Goal: Information Seeking & Learning: Learn about a topic

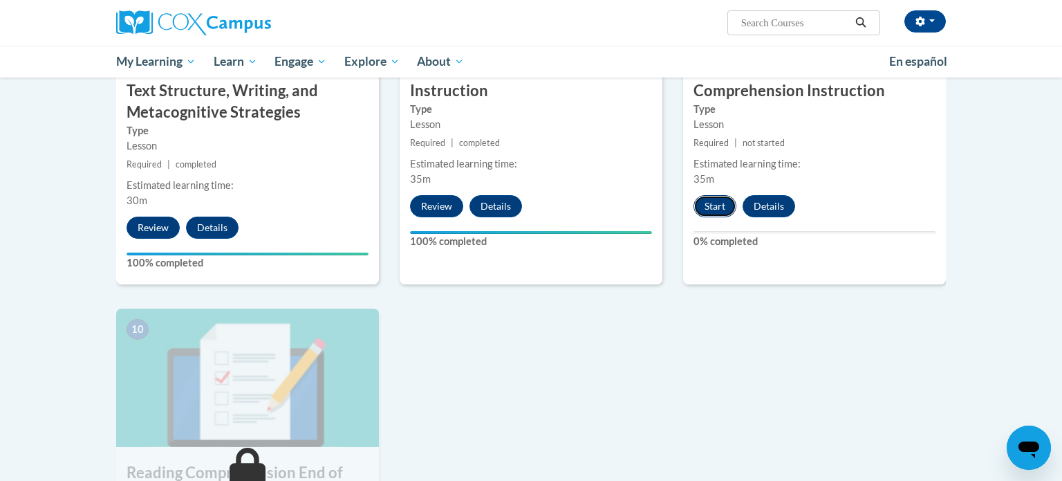
click at [721, 205] on button "Start" at bounding box center [715, 206] width 43 height 22
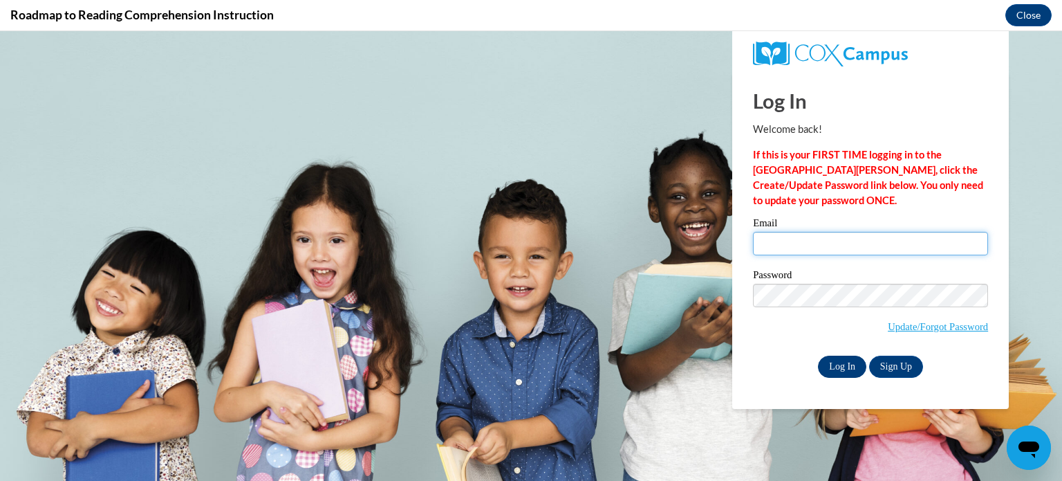
type input "kbirkholz@hnrschools.org"
click at [835, 367] on input "Log In" at bounding box center [842, 366] width 48 height 22
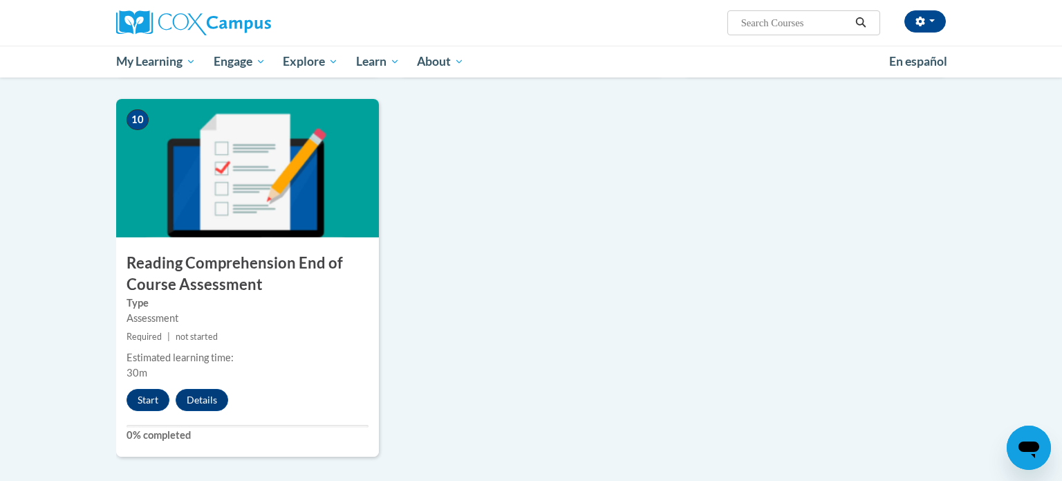
scroll to position [1430, 0]
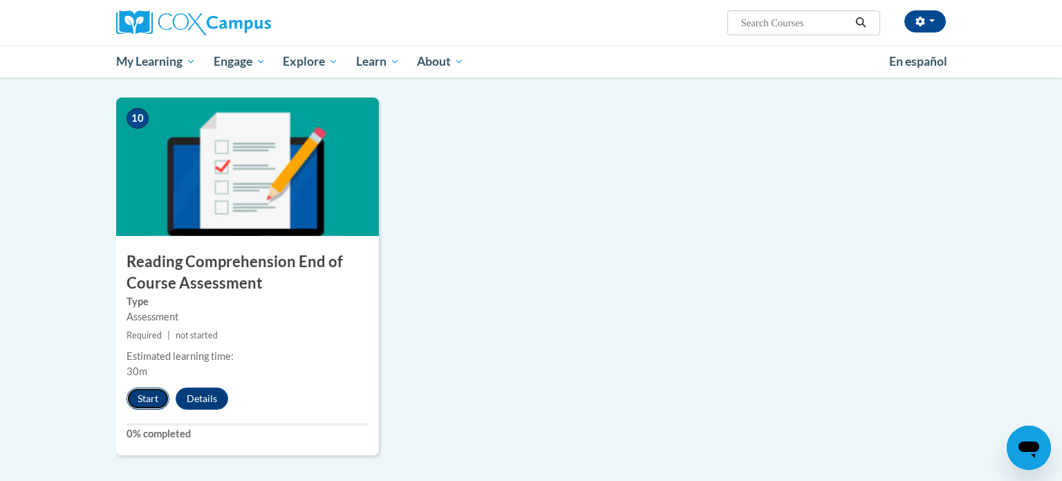
click at [151, 405] on button "Start" at bounding box center [148, 398] width 43 height 22
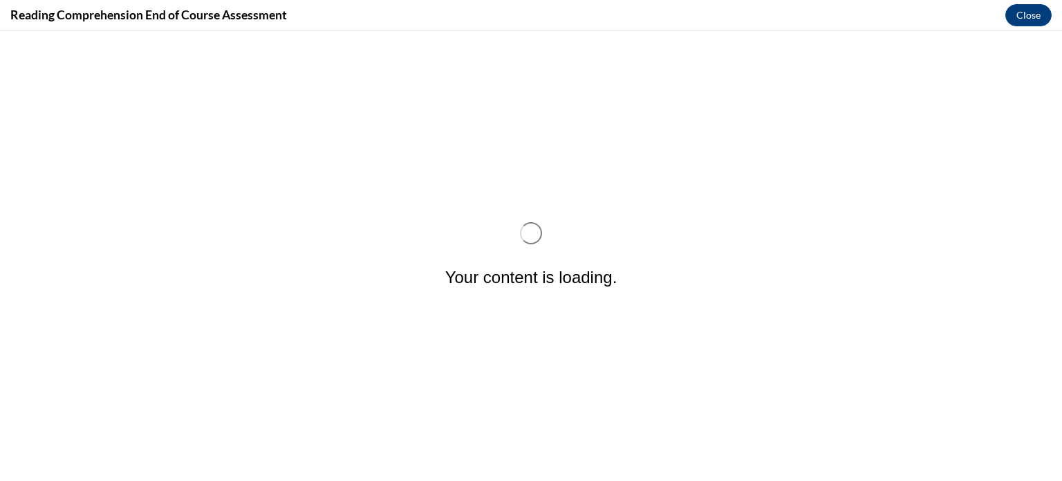
scroll to position [0, 0]
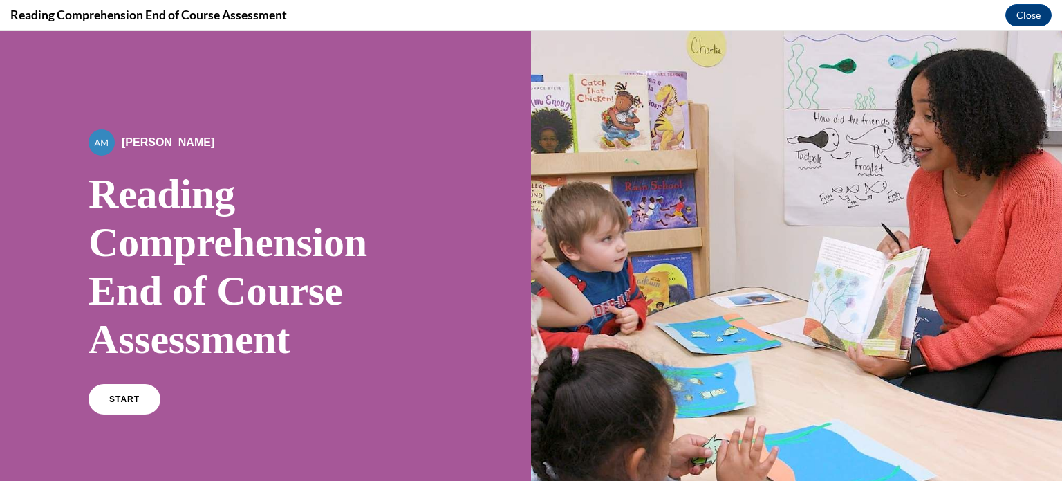
click at [151, 405] on link "START" at bounding box center [125, 399] width 72 height 30
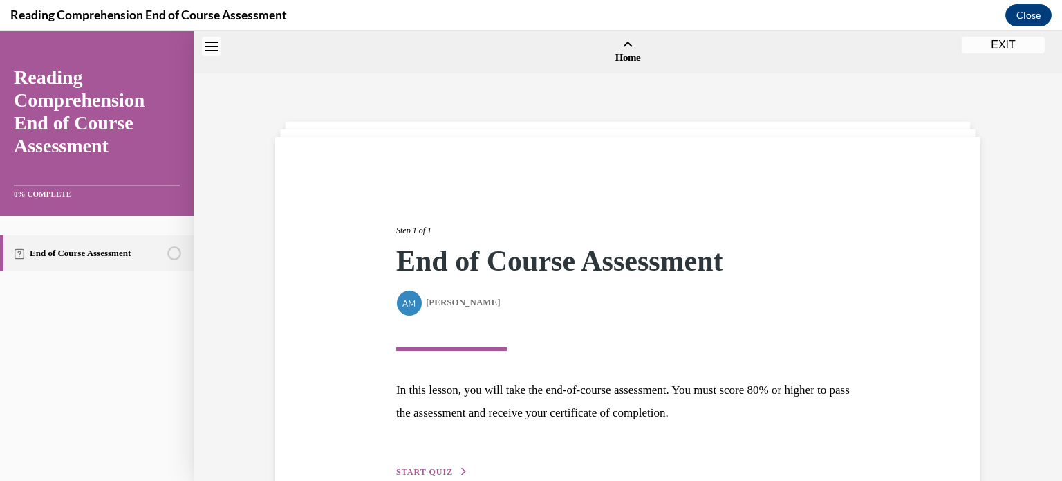
scroll to position [43, 0]
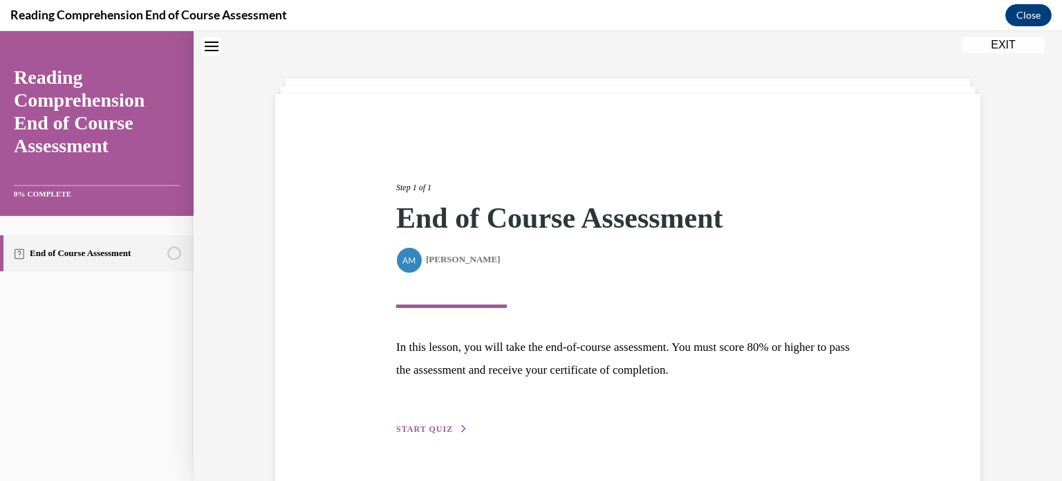
click at [436, 428] on span "START QUIZ" at bounding box center [424, 429] width 57 height 10
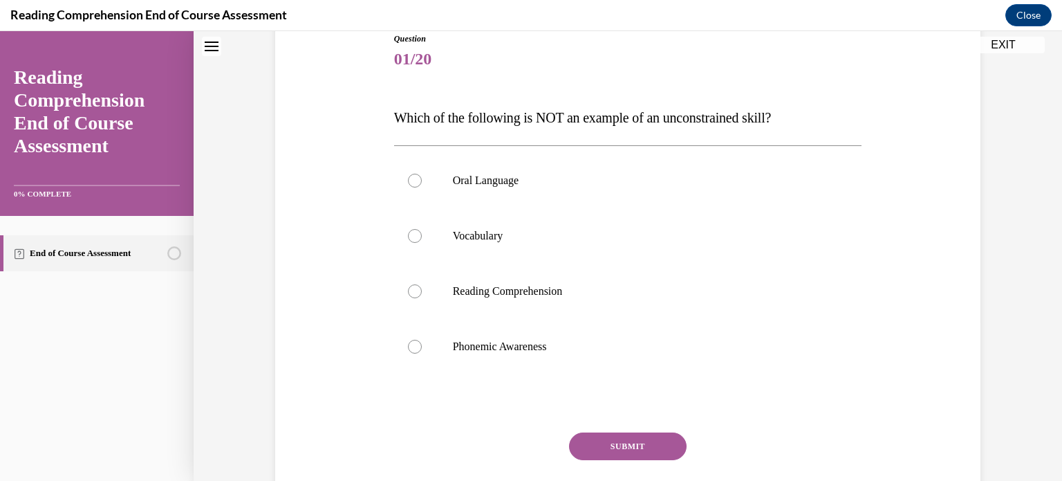
scroll to position [164, 0]
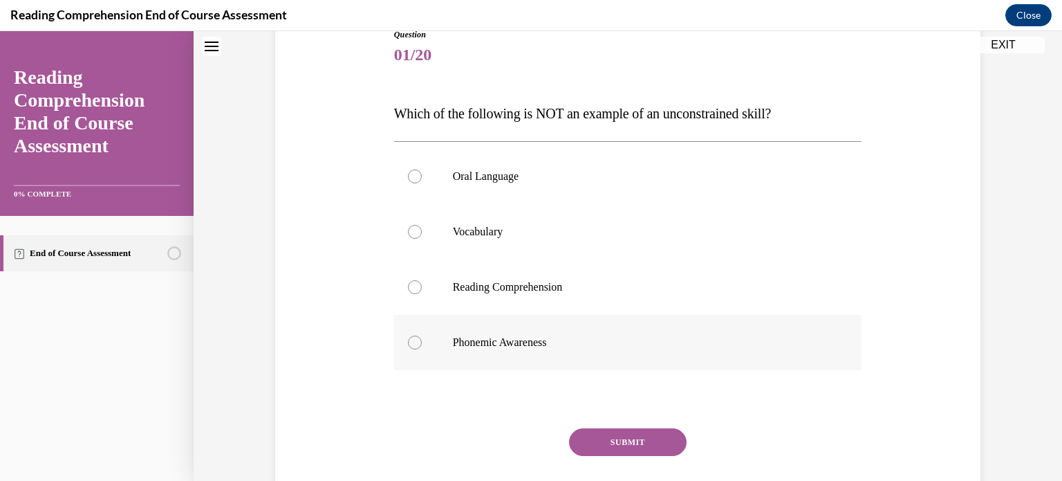
click at [411, 342] on div at bounding box center [415, 342] width 14 height 14
click at [411, 342] on input "Phonemic Awareness" at bounding box center [415, 342] width 14 height 14
radio input "true"
click at [645, 444] on button "SUBMIT" at bounding box center [628, 442] width 118 height 28
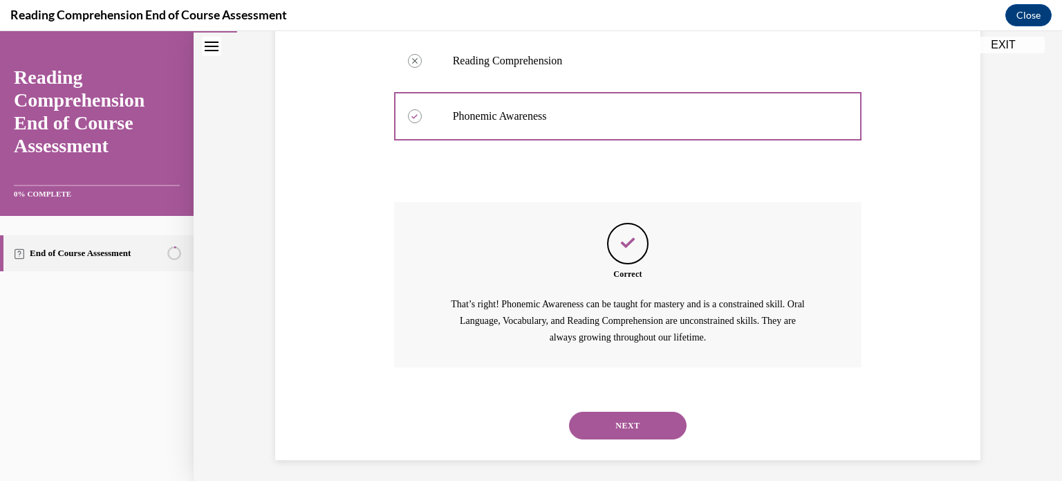
scroll to position [396, 0]
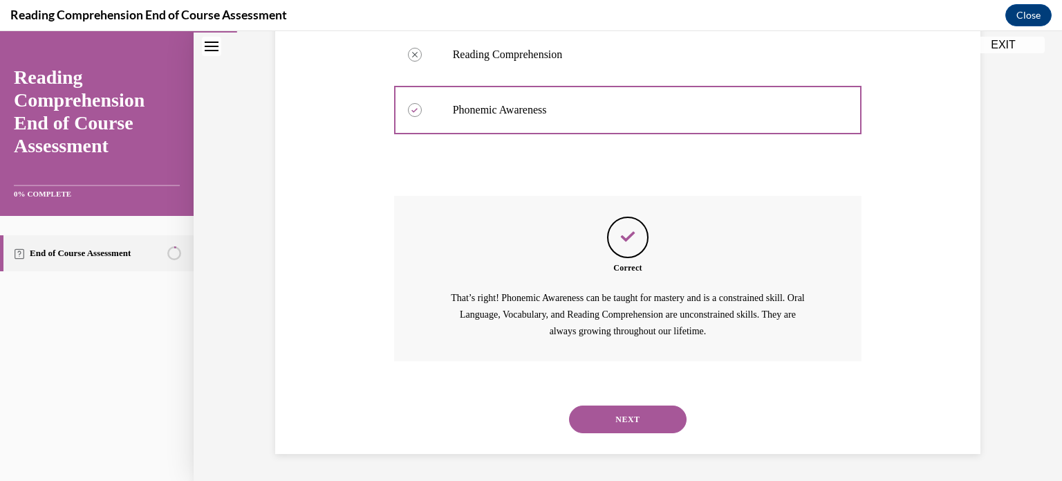
click at [645, 420] on button "NEXT" at bounding box center [628, 419] width 118 height 28
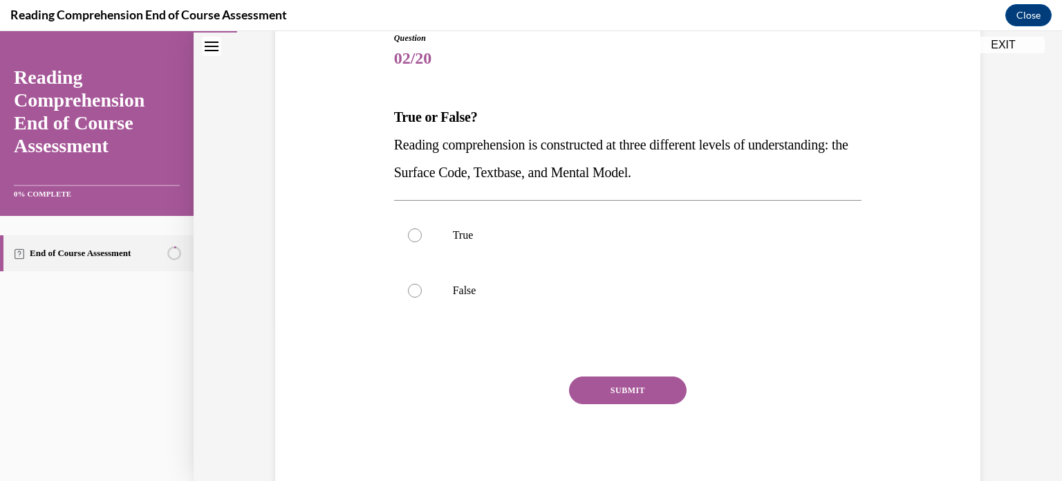
scroll to position [162, 0]
click at [517, 243] on label "True" at bounding box center [628, 233] width 468 height 55
click at [422, 241] on input "True" at bounding box center [415, 234] width 14 height 14
radio input "true"
click at [620, 385] on button "SUBMIT" at bounding box center [628, 389] width 118 height 28
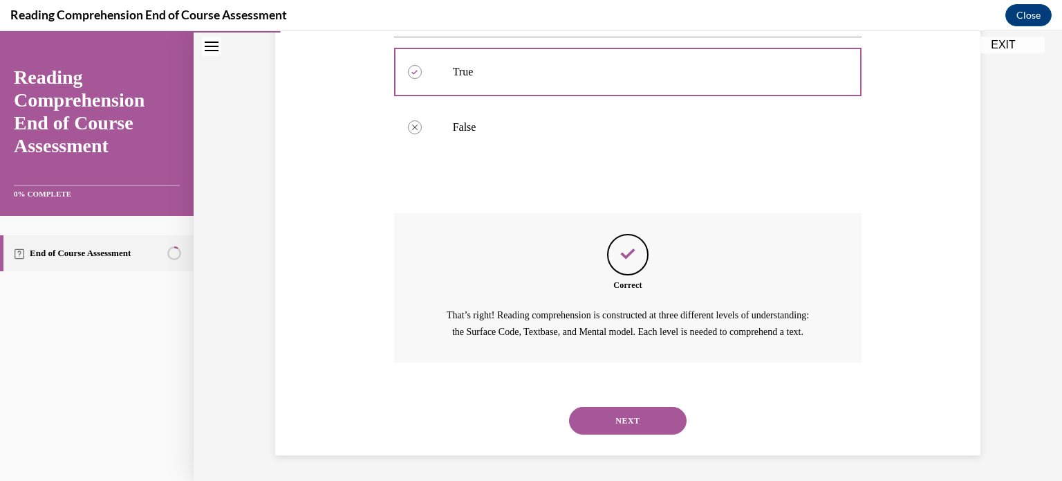
scroll to position [341, 0]
click at [651, 411] on button "NEXT" at bounding box center [628, 419] width 118 height 28
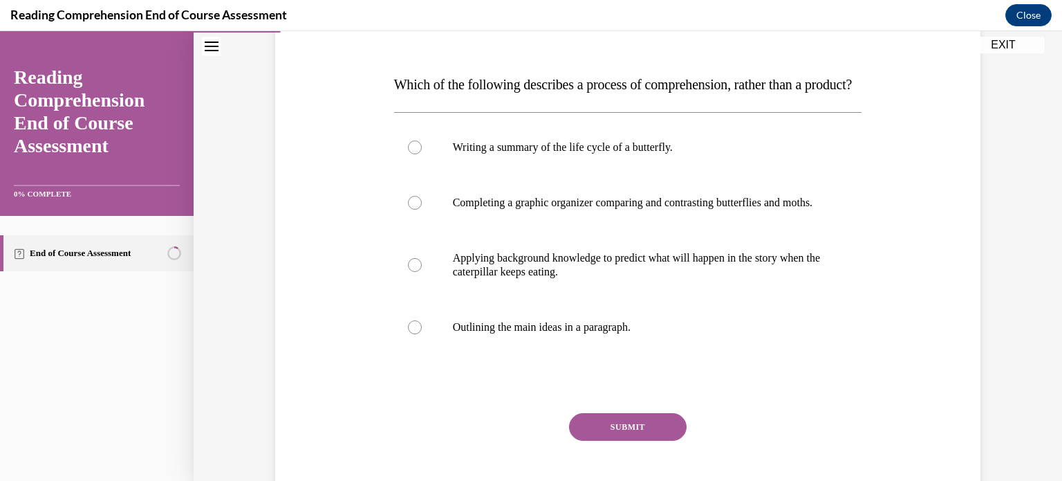
scroll to position [205, 0]
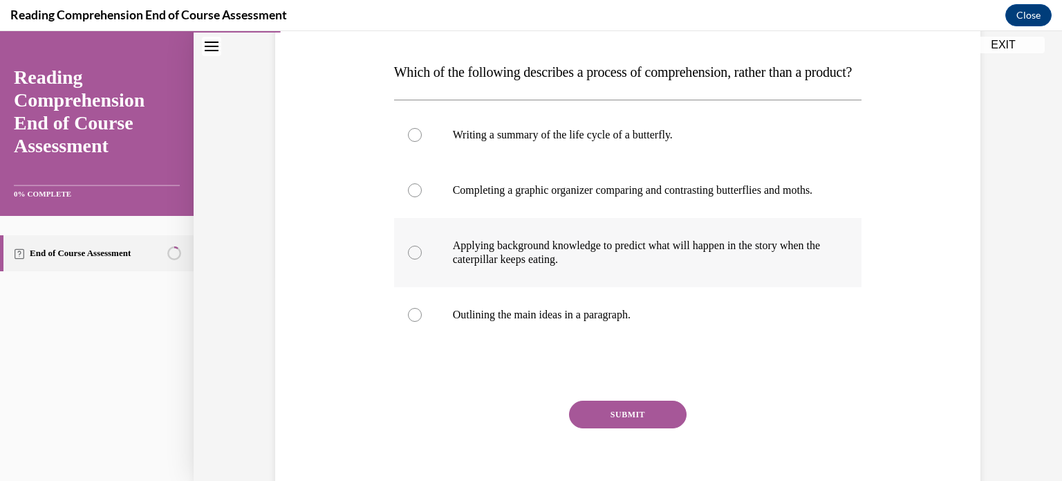
click at [813, 266] on p "Applying background knowledge to predict what will happen in the story when the…" at bounding box center [640, 253] width 375 height 28
click at [422, 259] on input "Applying background knowledge to predict what will happen in the story when the…" at bounding box center [415, 253] width 14 height 14
radio input "true"
click at [664, 428] on button "SUBMIT" at bounding box center [628, 414] width 118 height 28
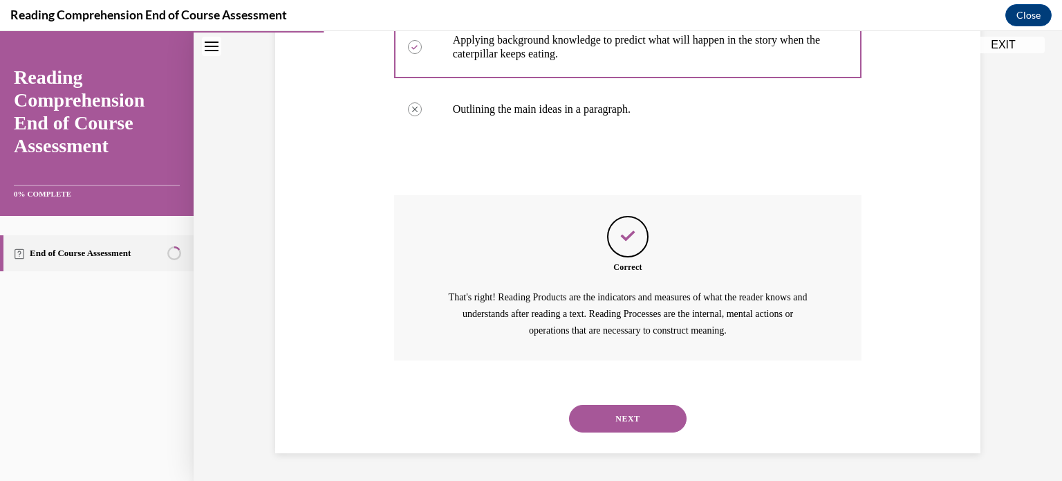
scroll to position [452, 0]
click at [640, 422] on button "NEXT" at bounding box center [628, 419] width 118 height 28
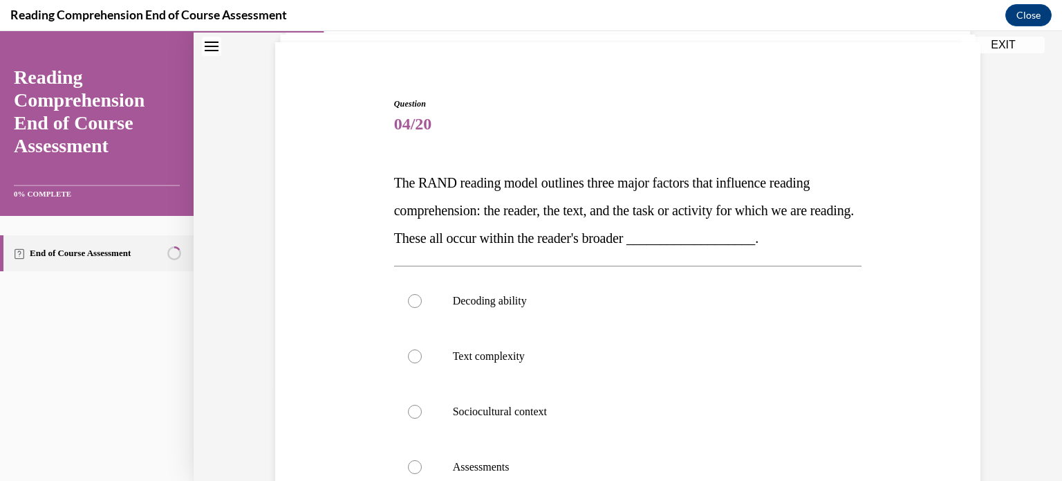
scroll to position [100, 0]
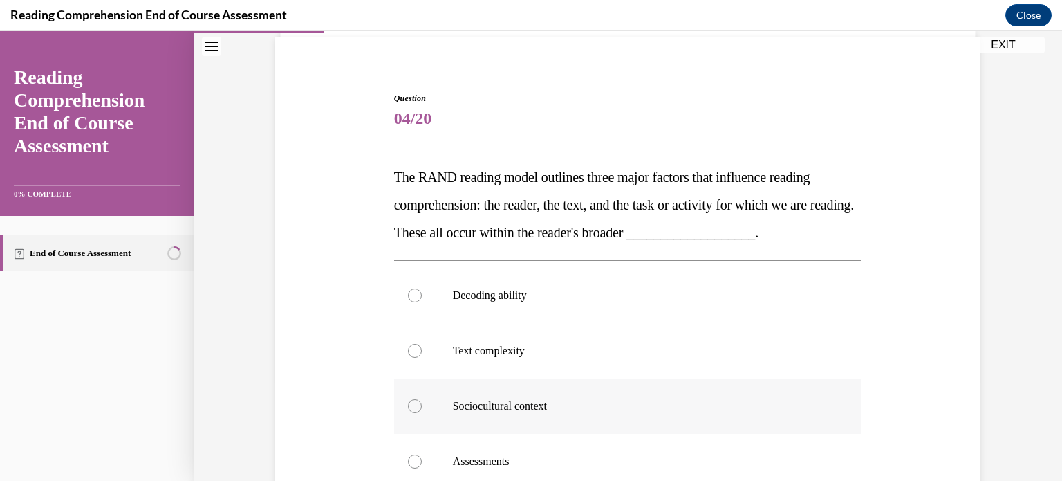
click at [598, 410] on p "Sociocultural context" at bounding box center [640, 406] width 375 height 14
click at [422, 410] on input "Sociocultural context" at bounding box center [415, 406] width 14 height 14
radio input "true"
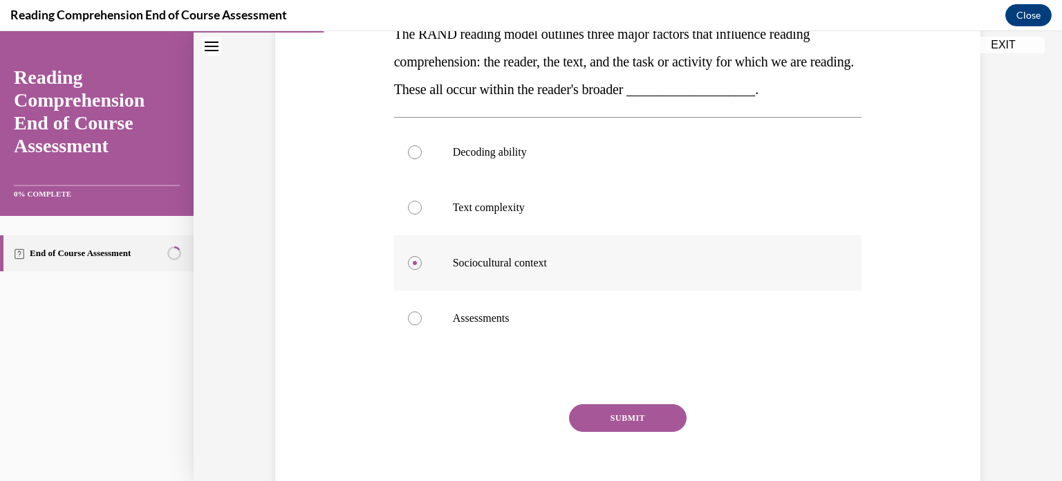
click at [598, 410] on button "SUBMIT" at bounding box center [628, 418] width 118 height 28
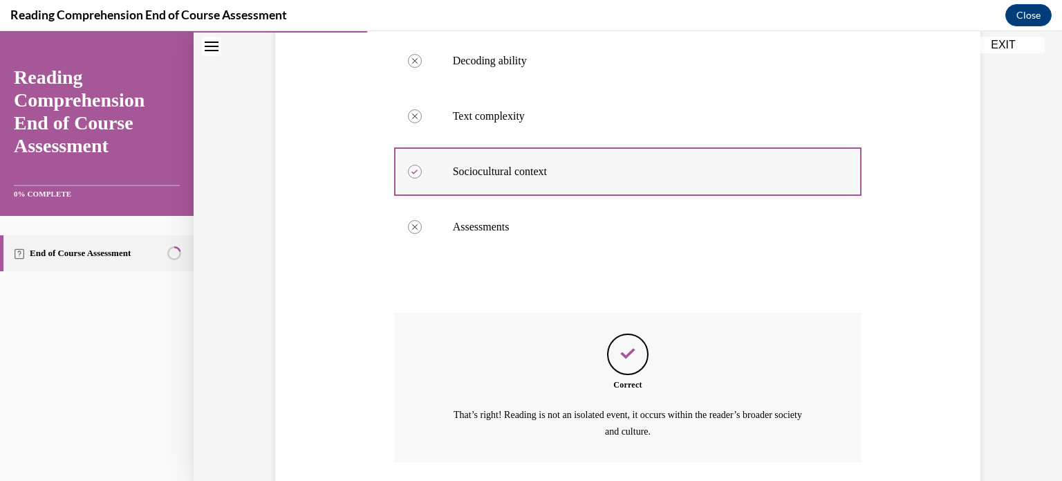
scroll to position [436, 0]
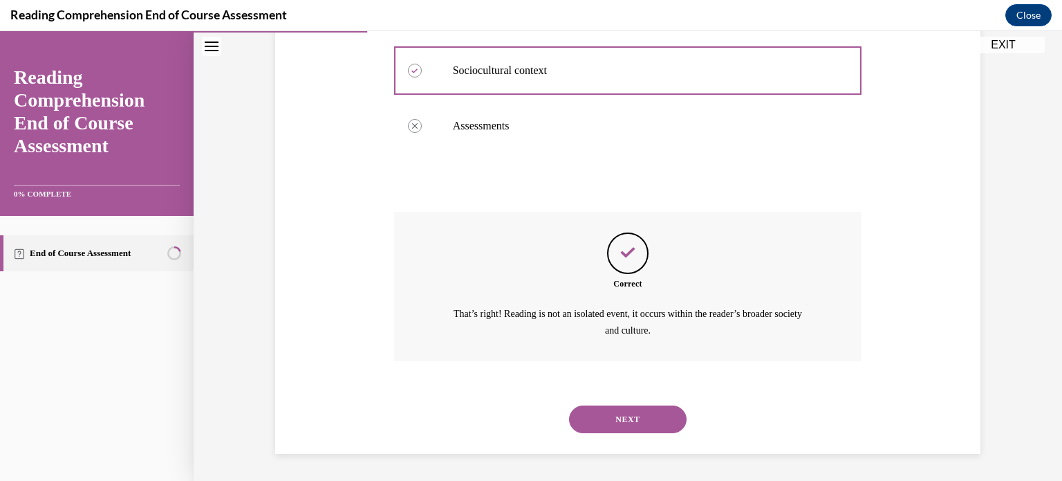
click at [648, 414] on button "NEXT" at bounding box center [628, 419] width 118 height 28
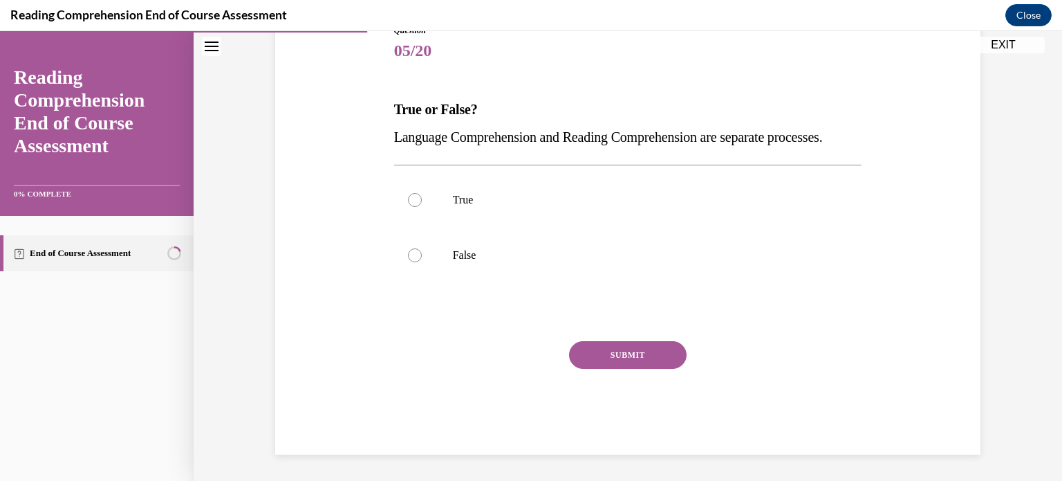
scroll to position [196, 0]
click at [462, 259] on p "False" at bounding box center [640, 254] width 375 height 14
click at [422, 259] on input "False" at bounding box center [415, 254] width 14 height 14
radio input "true"
click at [622, 362] on button "SUBMIT" at bounding box center [628, 354] width 118 height 28
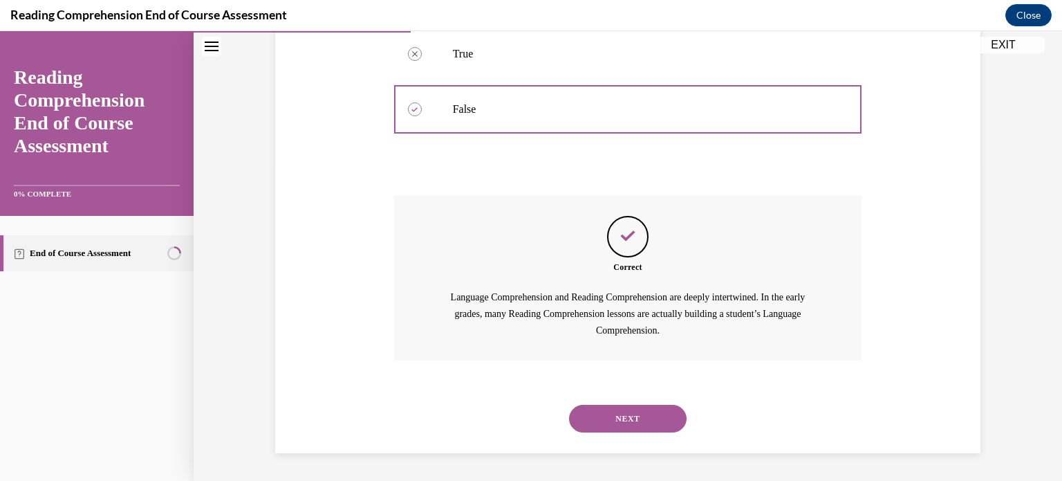
scroll to position [341, 0]
click at [649, 420] on button "NEXT" at bounding box center [628, 419] width 118 height 28
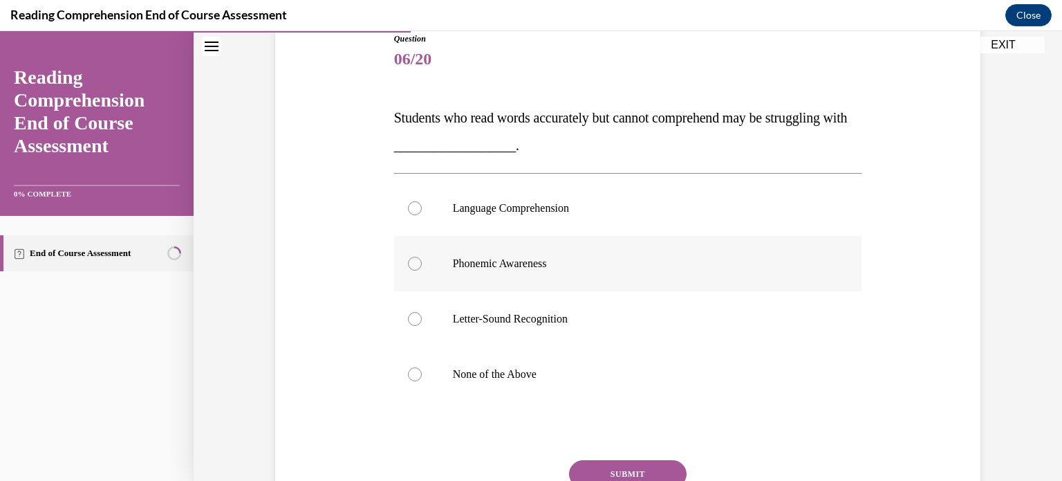
scroll to position [169, 0]
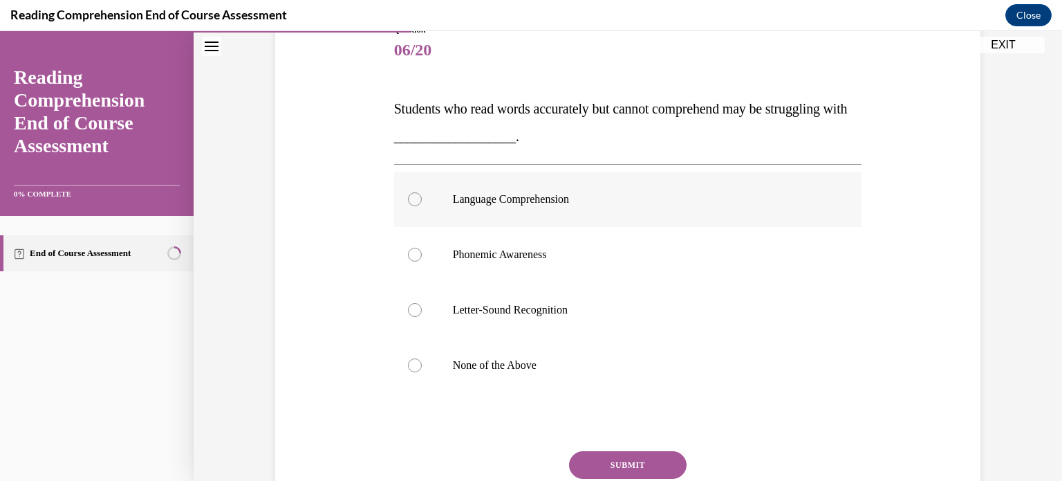
click at [447, 195] on label "Language Comprehension" at bounding box center [628, 199] width 468 height 55
click at [422, 195] on input "Language Comprehension" at bounding box center [415, 199] width 14 height 14
radio input "true"
click at [604, 465] on button "SUBMIT" at bounding box center [628, 465] width 118 height 28
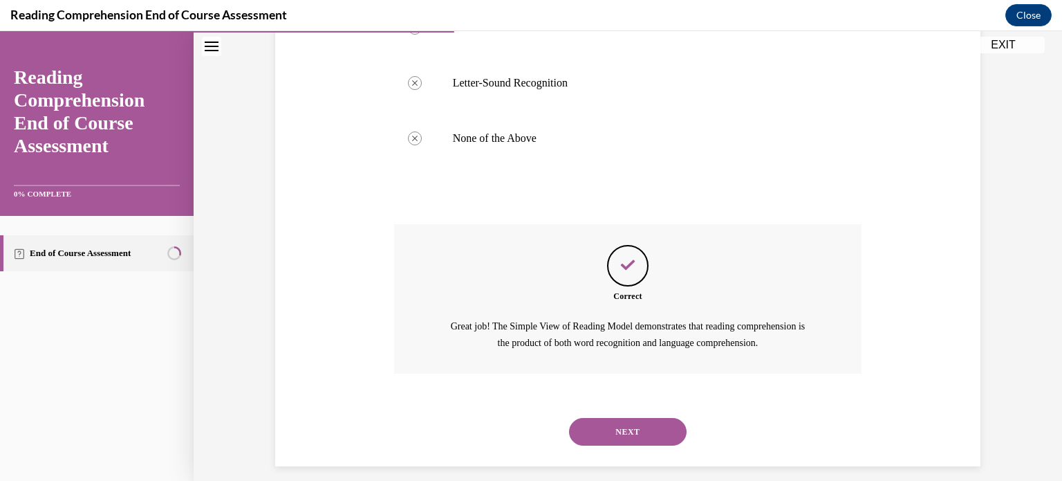
scroll to position [408, 0]
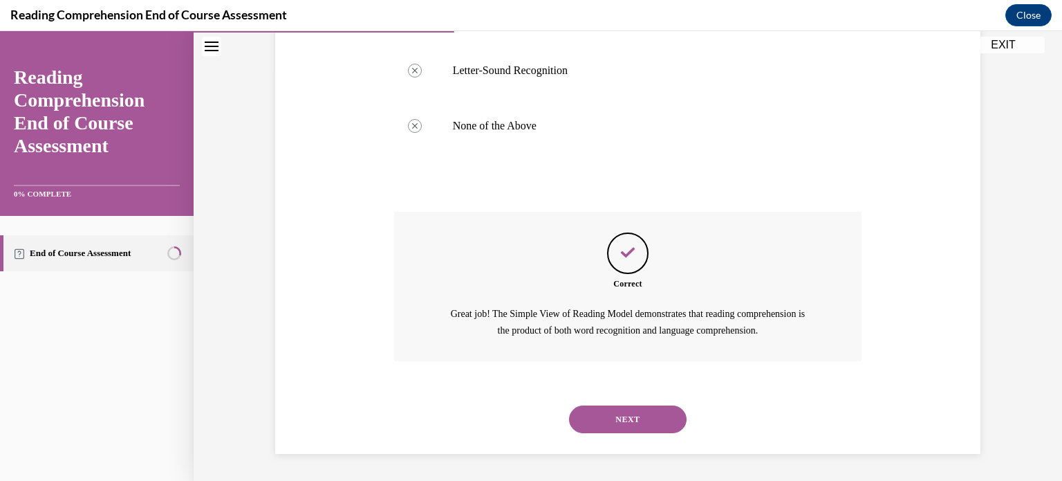
click at [909, 243] on div "Question 06/20 Students who read words accurately but cannot comprehend may be …" at bounding box center [628, 98] width 712 height 711
click at [635, 417] on button "NEXT" at bounding box center [628, 419] width 118 height 28
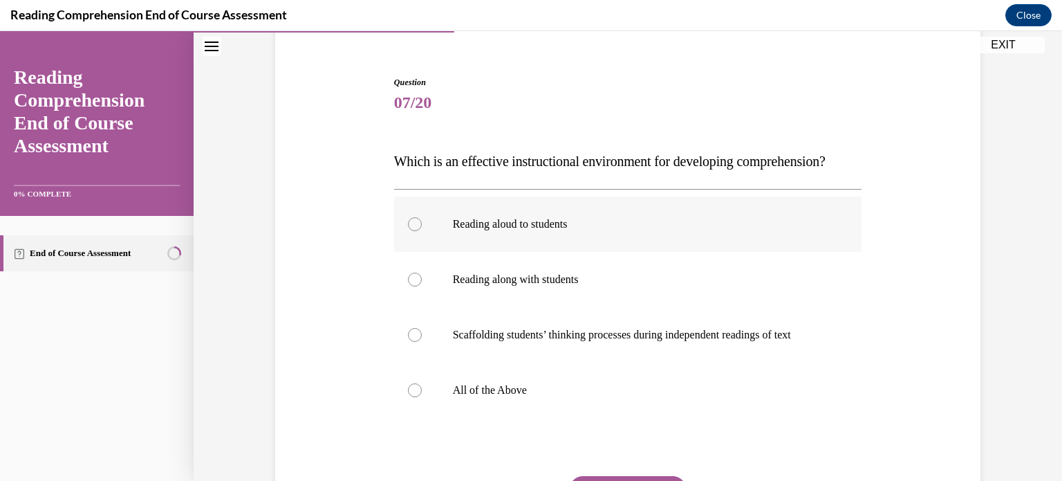
scroll to position [129, 0]
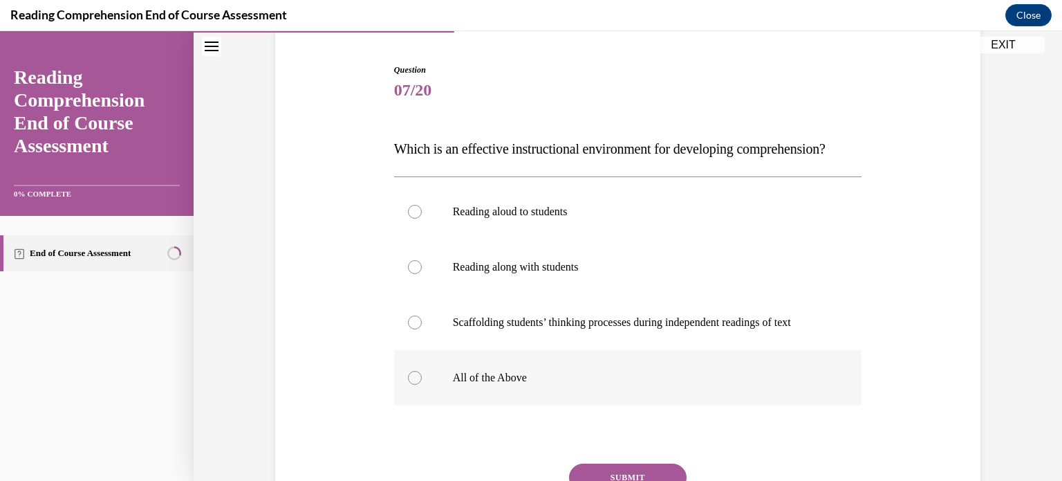
click at [551, 389] on label "All of the Above" at bounding box center [628, 377] width 468 height 55
click at [422, 385] on input "All of the Above" at bounding box center [415, 378] width 14 height 14
radio input "true"
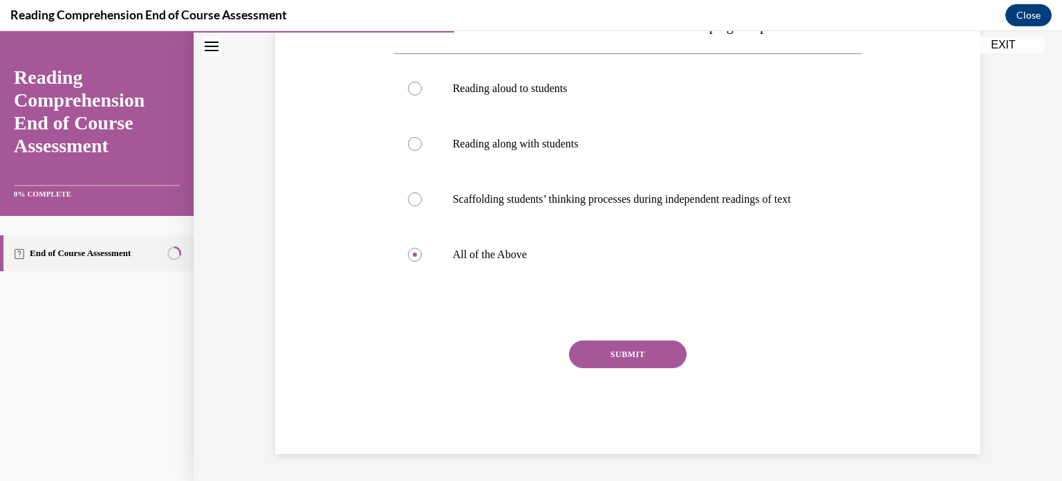
click at [585, 368] on button "SUBMIT" at bounding box center [628, 354] width 118 height 28
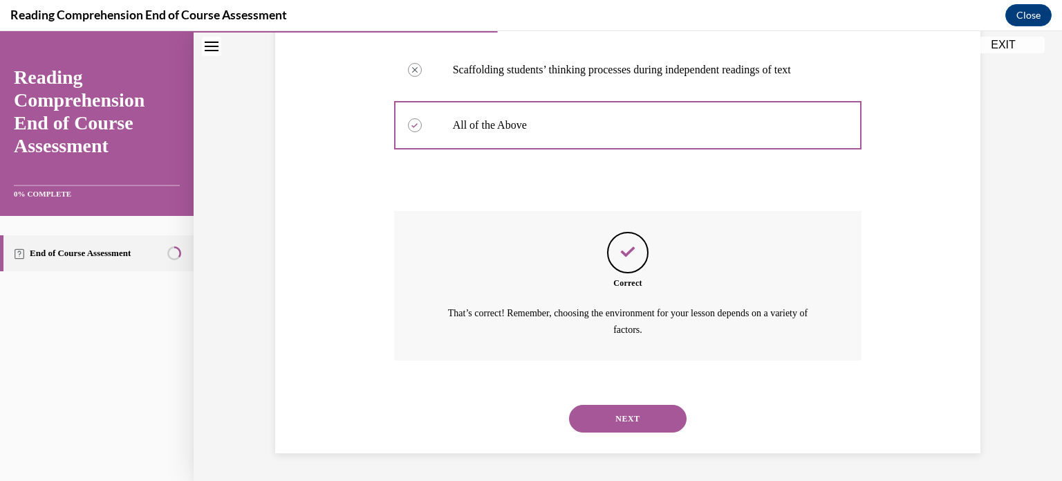
scroll to position [408, 0]
click at [605, 411] on button "NEXT" at bounding box center [628, 419] width 118 height 28
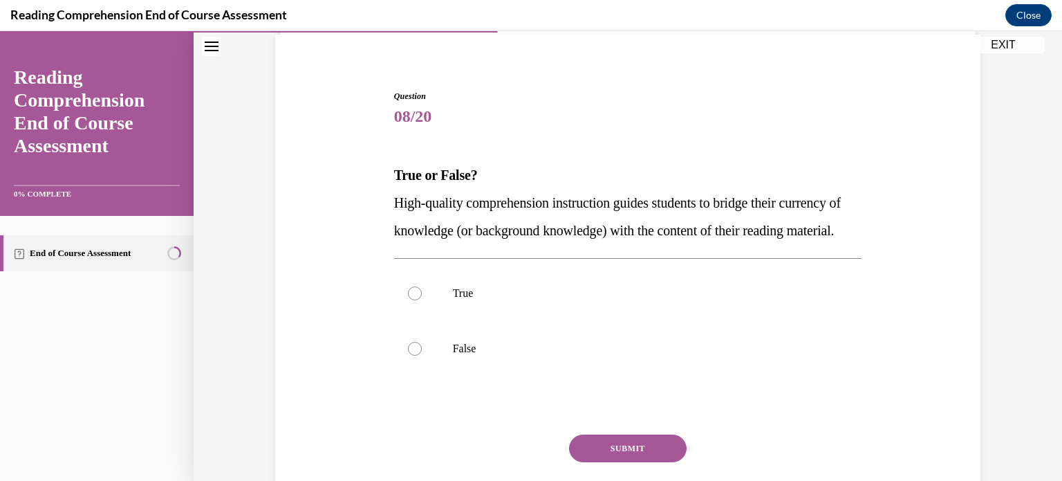
scroll to position [105, 0]
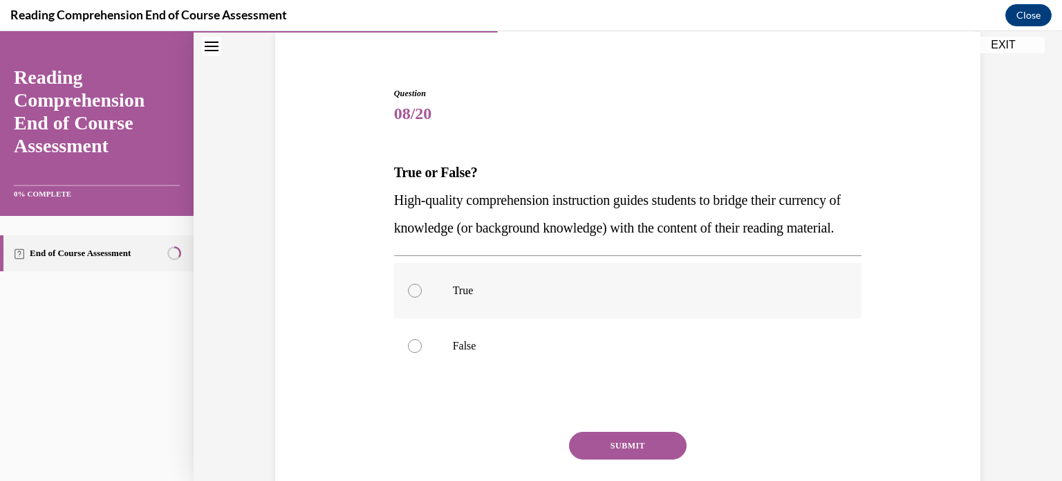
click at [775, 318] on label "True" at bounding box center [628, 290] width 468 height 55
click at [422, 297] on input "True" at bounding box center [415, 291] width 14 height 14
radio input "true"
click at [605, 459] on button "SUBMIT" at bounding box center [628, 446] width 118 height 28
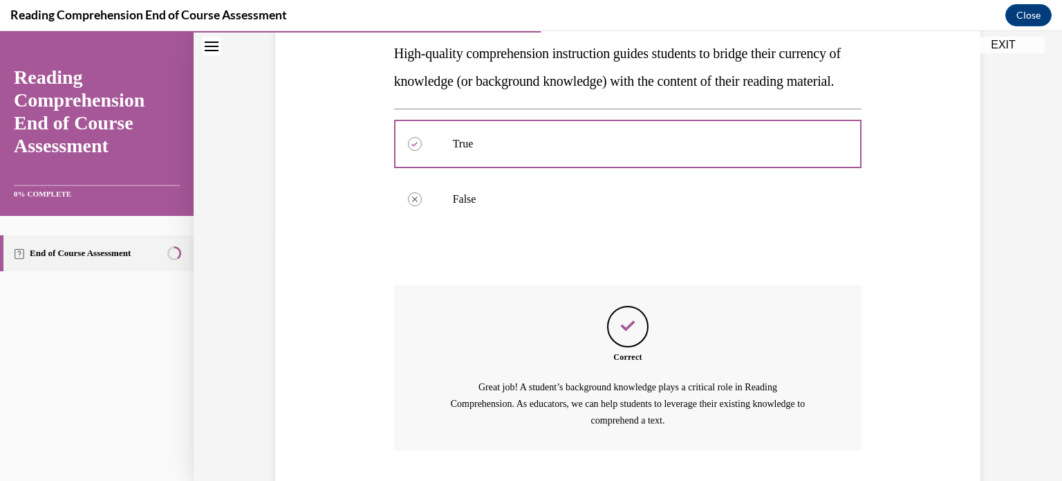
scroll to position [369, 0]
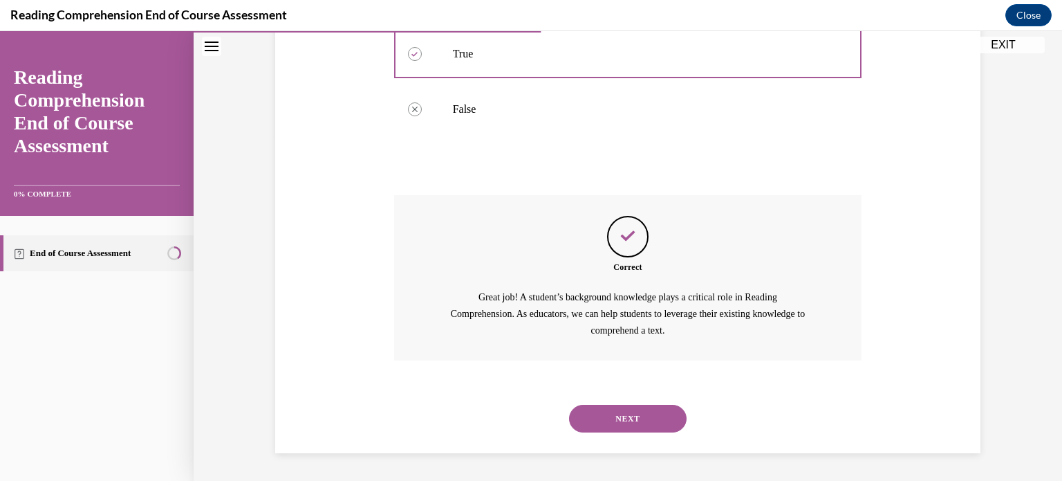
click at [671, 412] on button "NEXT" at bounding box center [628, 419] width 118 height 28
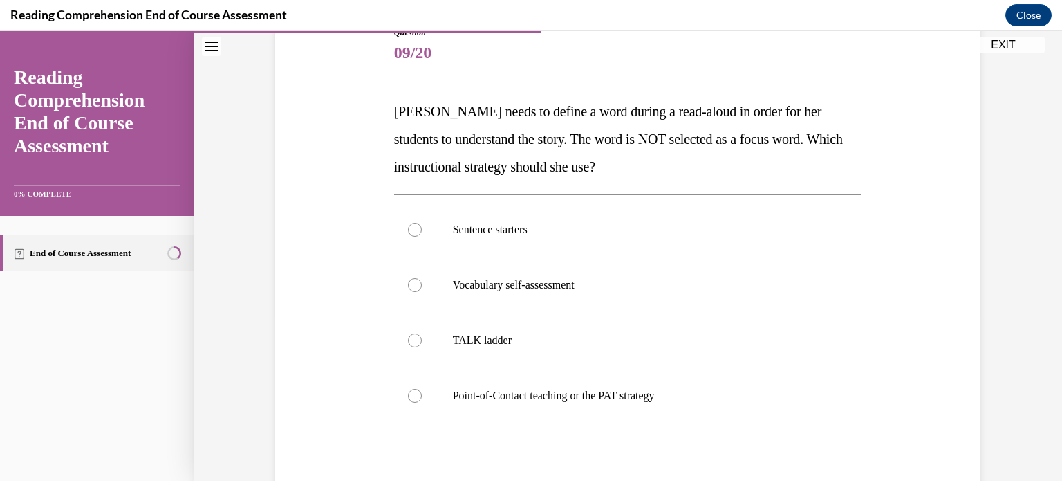
scroll to position [167, 0]
click at [619, 396] on p "Point-of-Contact teaching or the PAT strategy" at bounding box center [640, 394] width 375 height 14
click at [422, 396] on input "Point-of-Contact teaching or the PAT strategy" at bounding box center [415, 394] width 14 height 14
radio input "true"
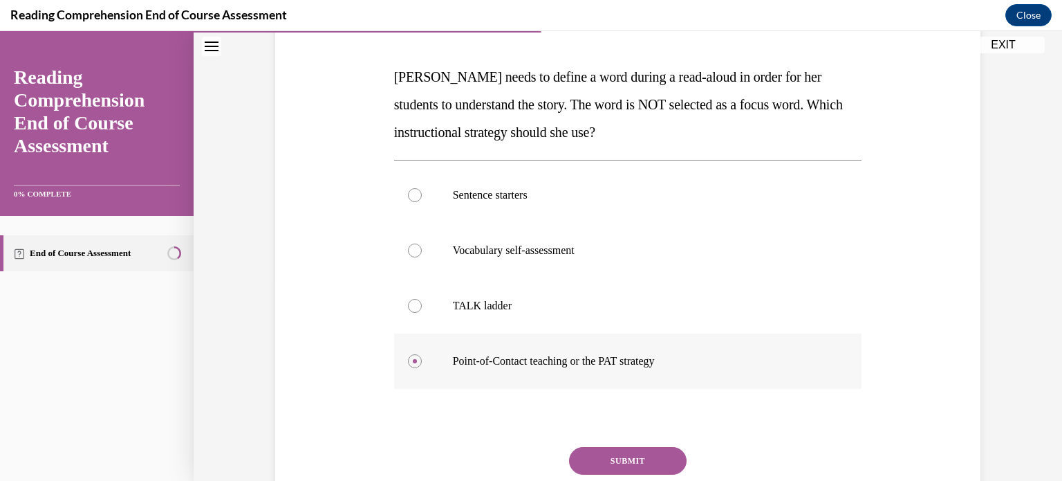
scroll to position [202, 0]
click at [622, 454] on button "SUBMIT" at bounding box center [628, 459] width 118 height 28
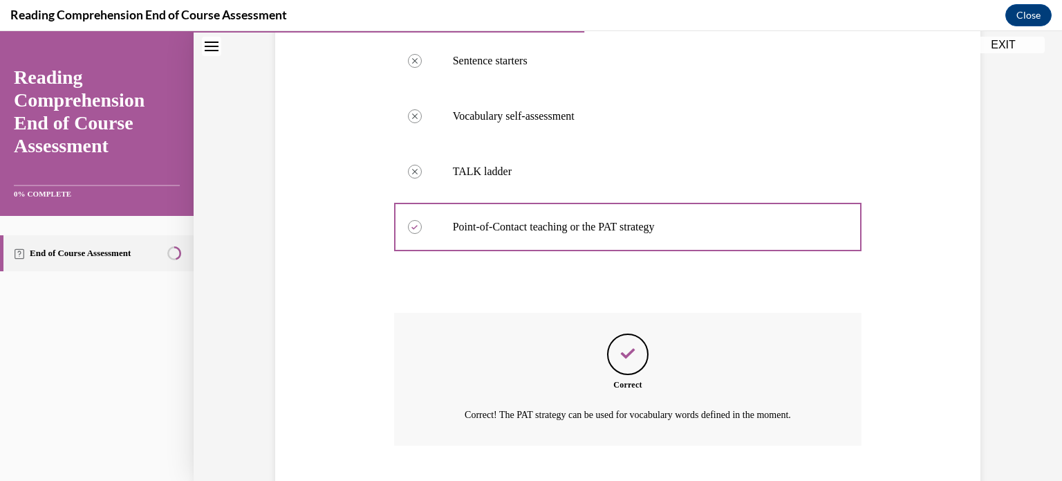
scroll to position [419, 0]
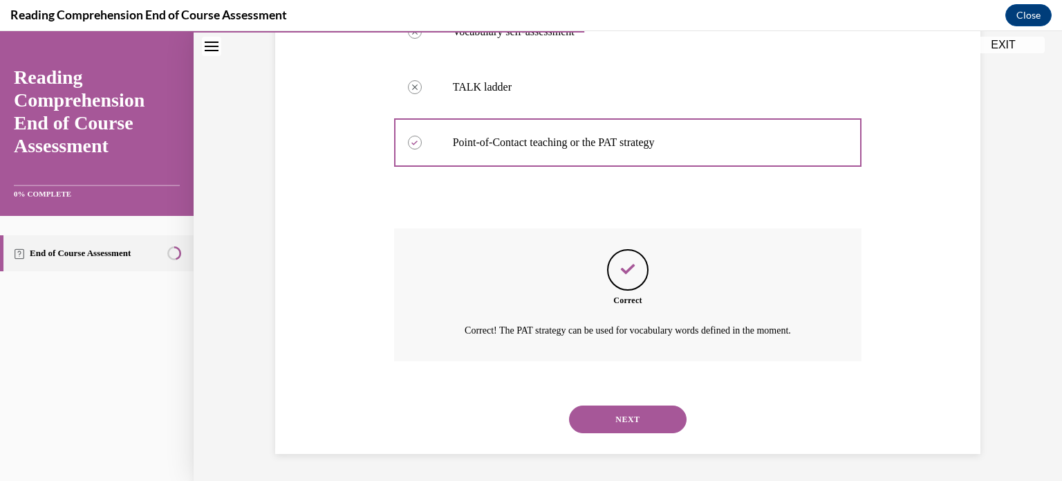
click at [636, 420] on button "NEXT" at bounding box center [628, 419] width 118 height 28
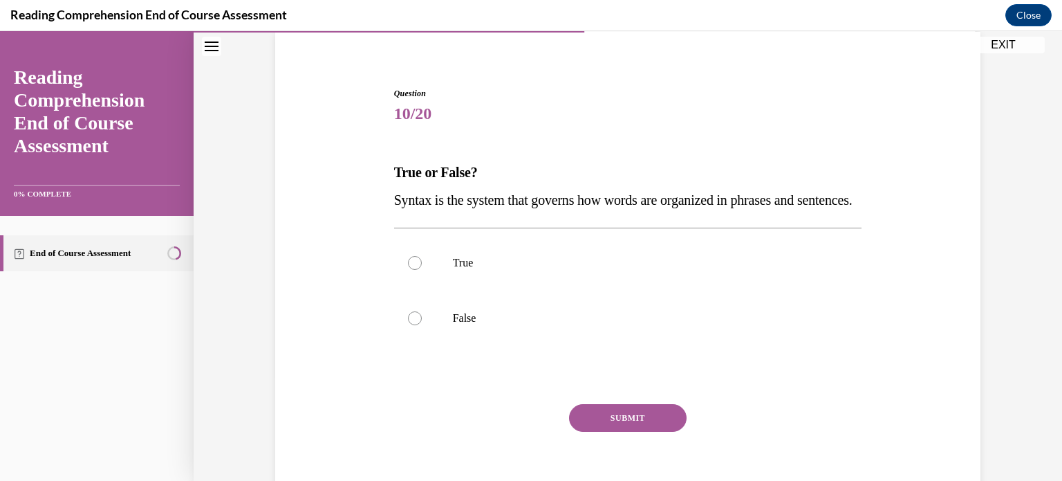
scroll to position [106, 0]
click at [705, 269] on p "True" at bounding box center [640, 262] width 375 height 14
click at [422, 269] on input "True" at bounding box center [415, 262] width 14 height 14
radio input "true"
click at [638, 431] on button "SUBMIT" at bounding box center [628, 417] width 118 height 28
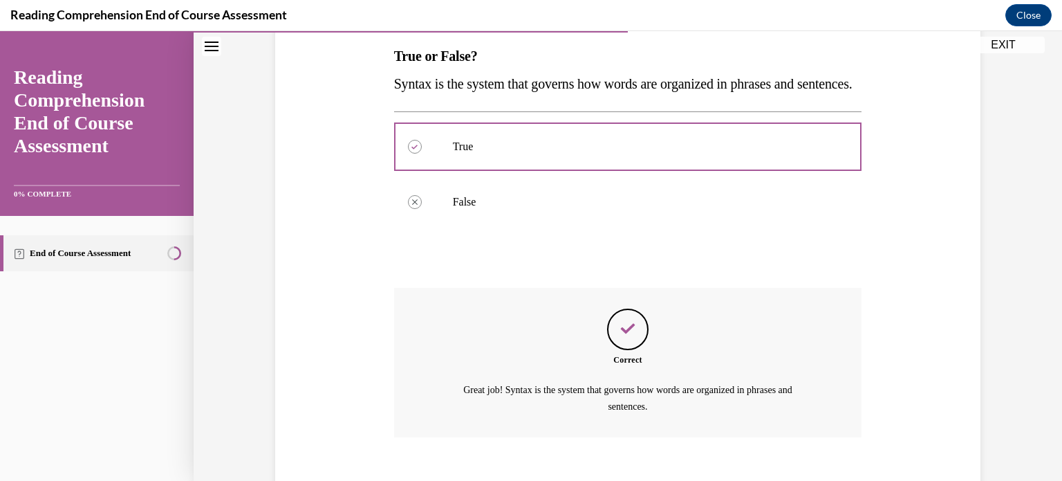
scroll to position [325, 0]
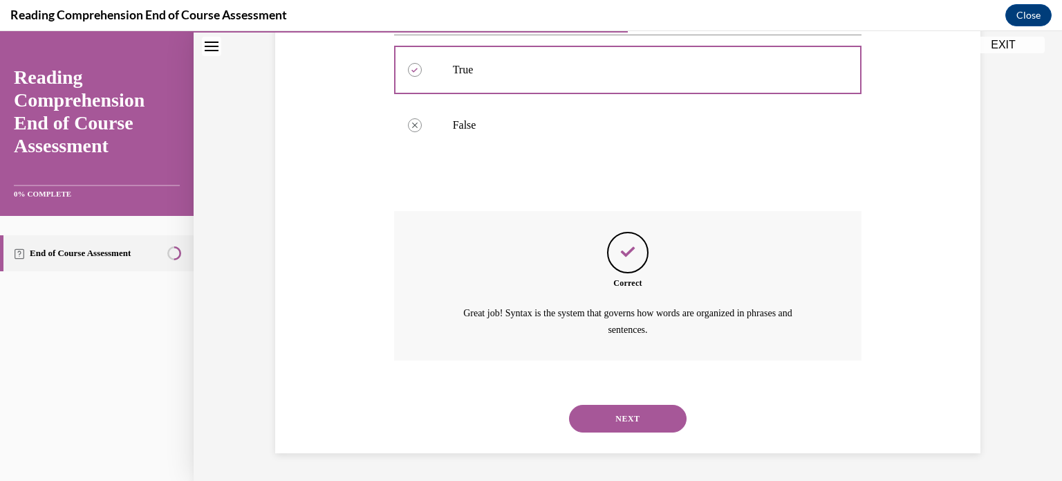
click at [645, 418] on button "NEXT" at bounding box center [628, 419] width 118 height 28
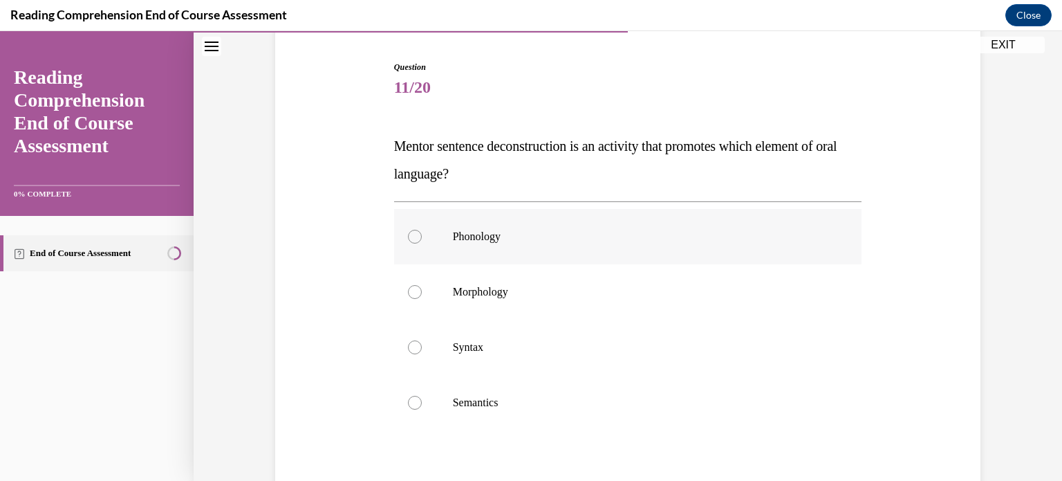
scroll to position [132, 0]
click at [470, 349] on p "Syntax" at bounding box center [640, 347] width 375 height 14
click at [422, 349] on input "Syntax" at bounding box center [415, 347] width 14 height 14
radio input "true"
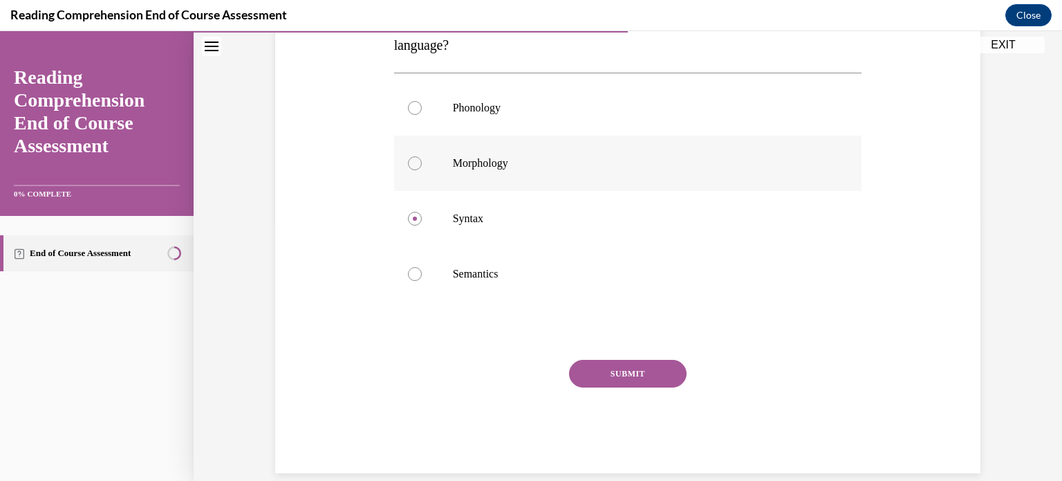
scroll to position [262, 0]
click at [606, 369] on button "SUBMIT" at bounding box center [628, 372] width 118 height 28
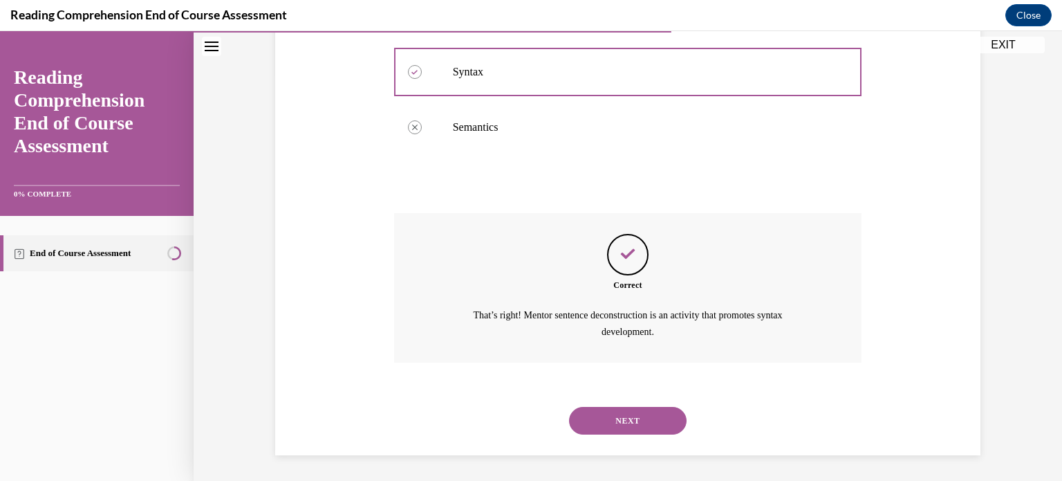
scroll to position [408, 0]
click at [639, 420] on button "NEXT" at bounding box center [628, 419] width 118 height 28
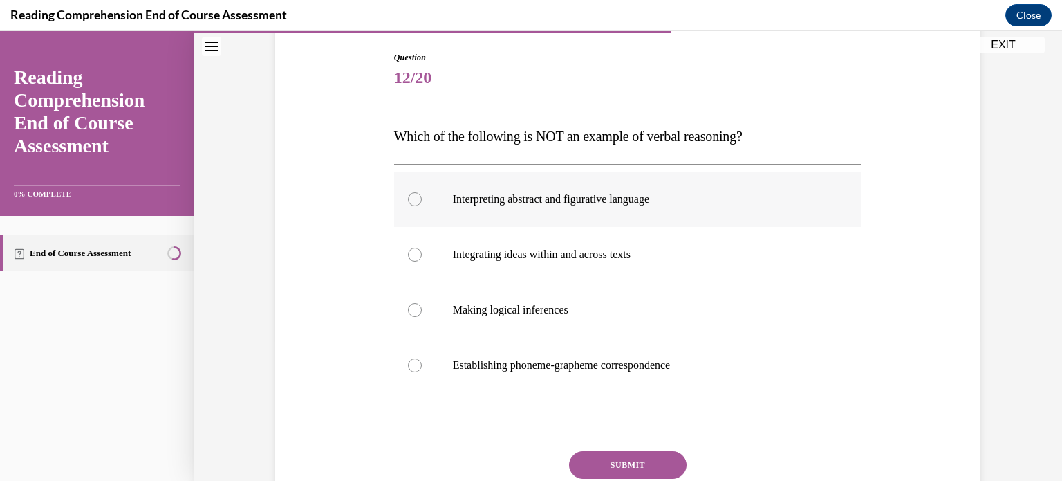
scroll to position [151, 0]
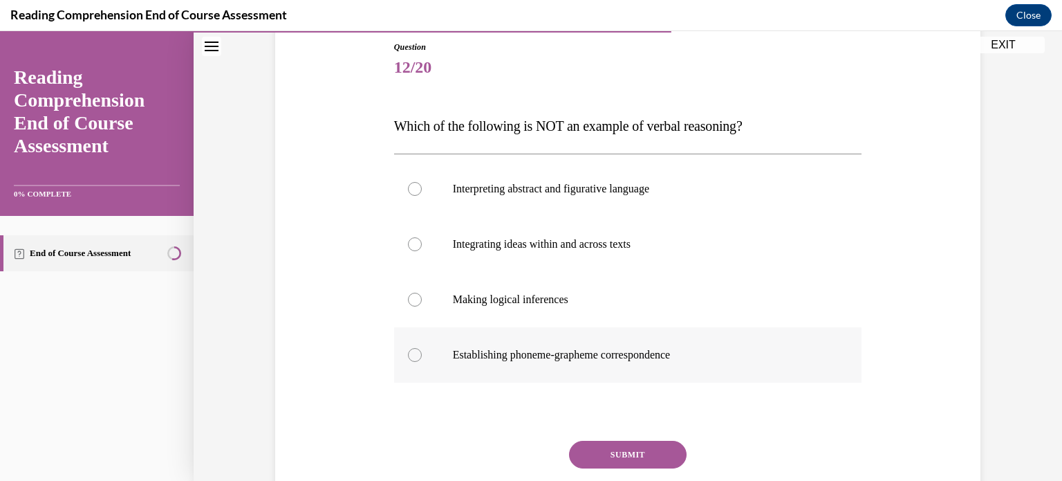
click at [642, 353] on p "Establishing phoneme-grapheme correspondence" at bounding box center [640, 355] width 375 height 14
click at [422, 353] on input "Establishing phoneme-grapheme correspondence" at bounding box center [415, 355] width 14 height 14
radio input "true"
click at [636, 445] on button "SUBMIT" at bounding box center [628, 455] width 118 height 28
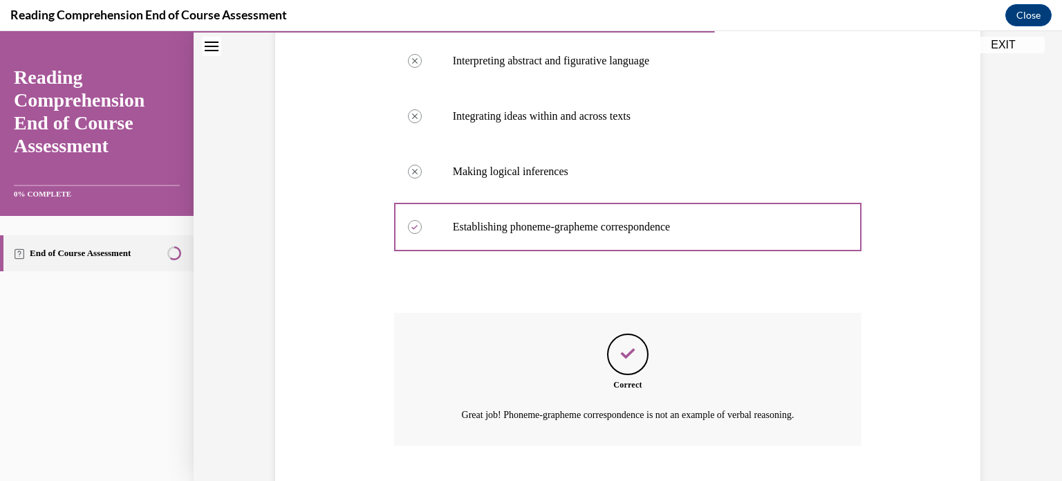
scroll to position [364, 0]
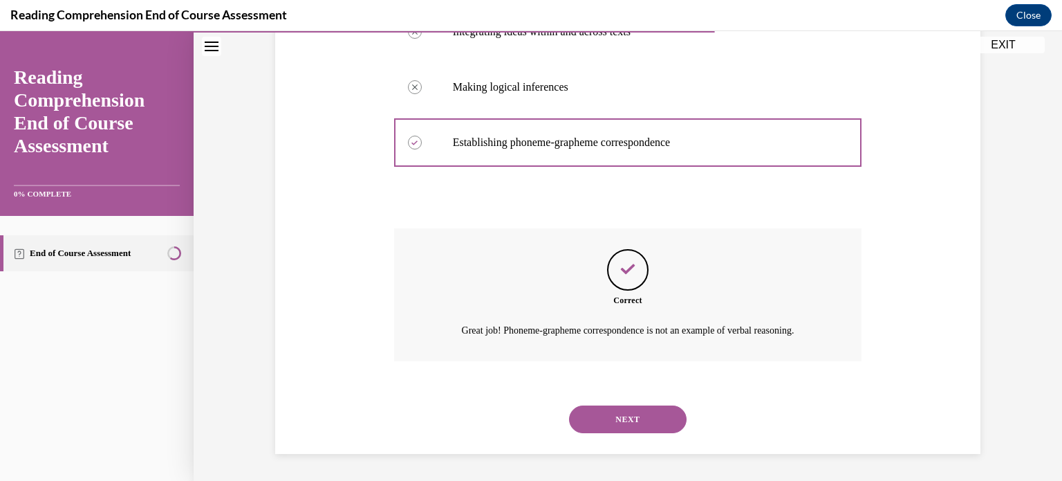
click at [661, 415] on button "NEXT" at bounding box center [628, 419] width 118 height 28
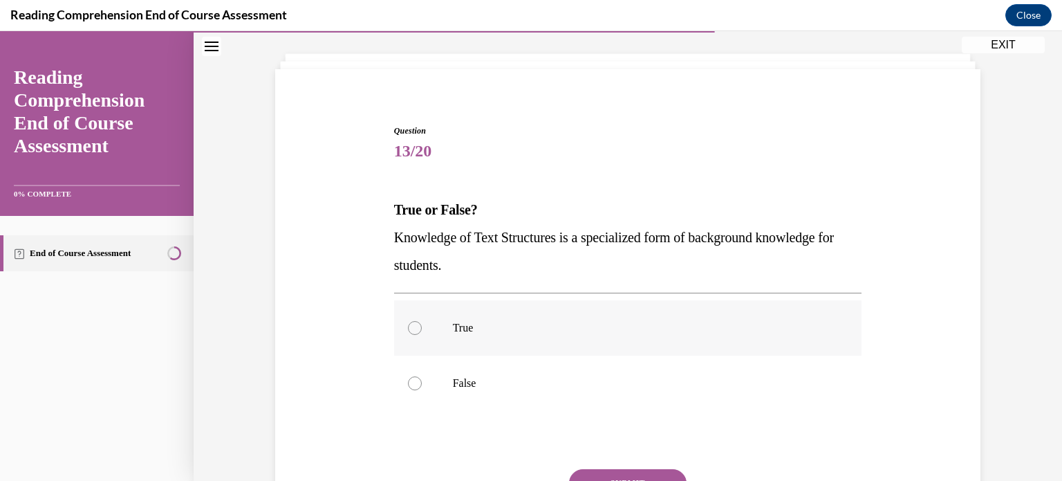
scroll to position [80, 0]
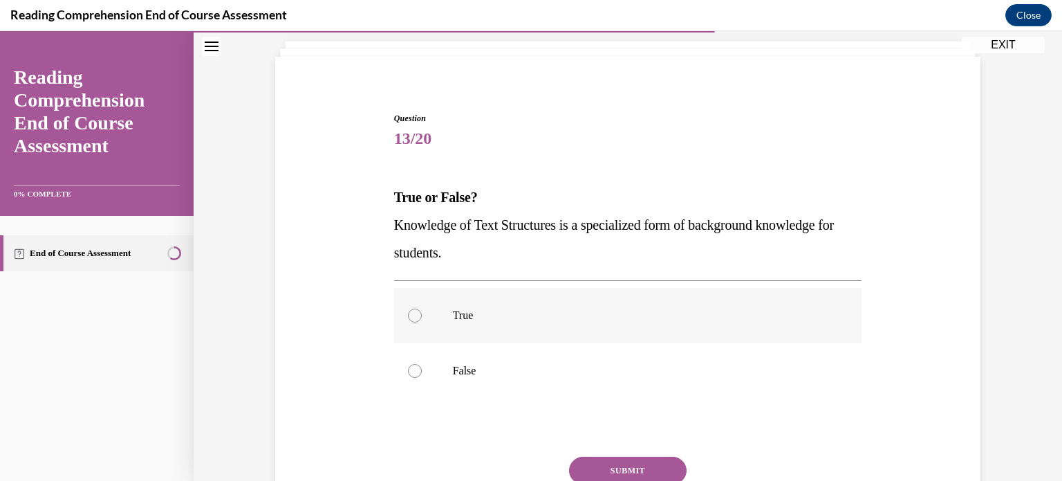
click at [538, 311] on p "True" at bounding box center [640, 315] width 375 height 14
click at [422, 311] on input "True" at bounding box center [415, 315] width 14 height 14
radio input "true"
click at [614, 463] on button "SUBMIT" at bounding box center [628, 470] width 118 height 28
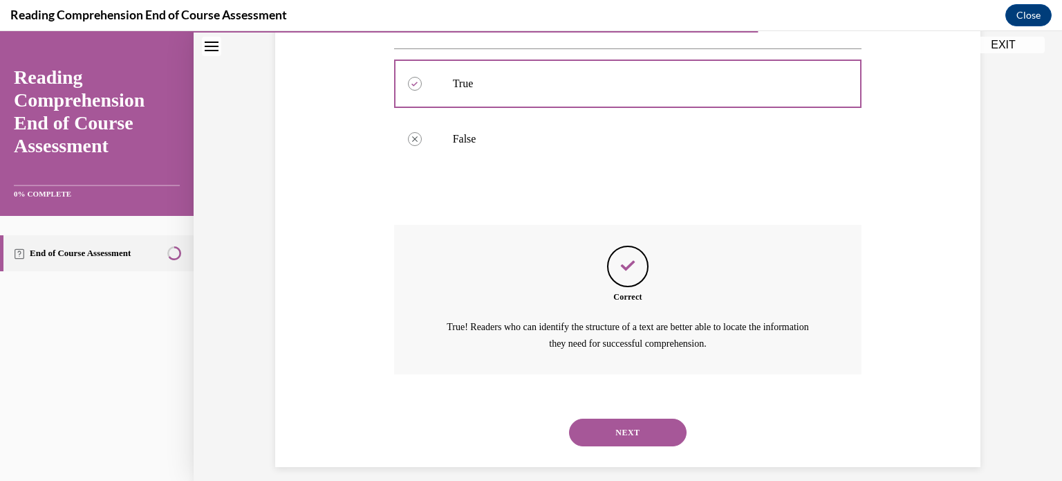
scroll to position [325, 0]
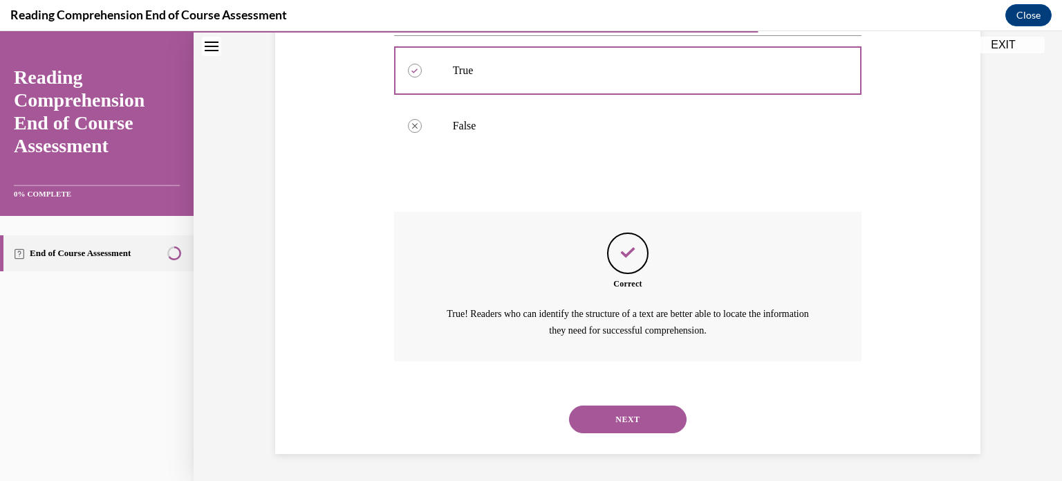
click at [670, 417] on button "NEXT" at bounding box center [628, 419] width 118 height 28
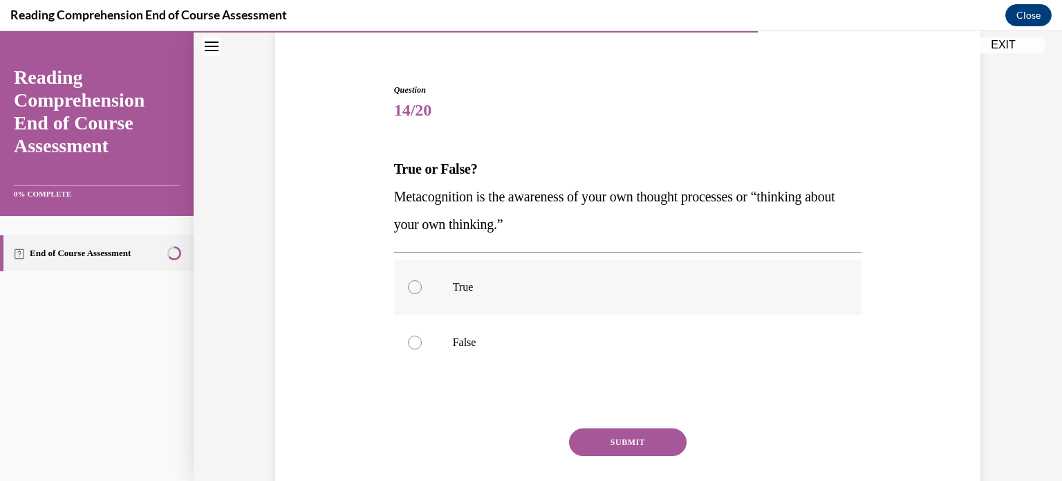
scroll to position [113, 0]
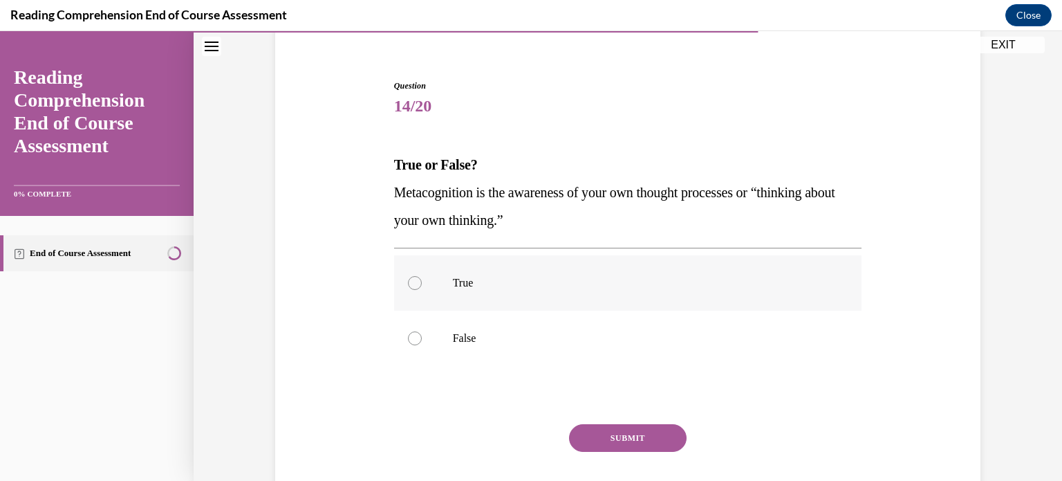
click at [694, 286] on p "True" at bounding box center [640, 283] width 375 height 14
click at [422, 286] on input "True" at bounding box center [415, 283] width 14 height 14
radio input "true"
click at [618, 443] on button "SUBMIT" at bounding box center [628, 438] width 118 height 28
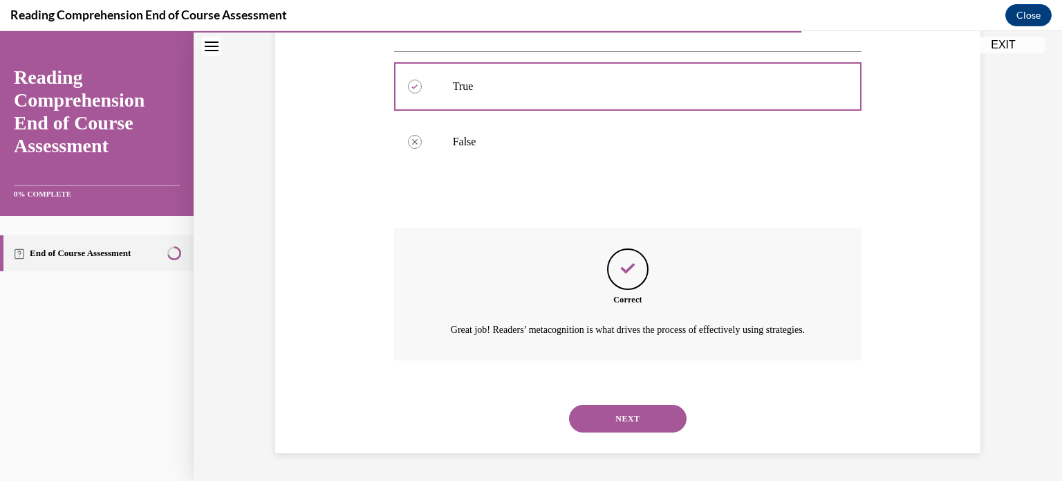
scroll to position [325, 0]
click at [651, 410] on button "NEXT" at bounding box center [628, 419] width 118 height 28
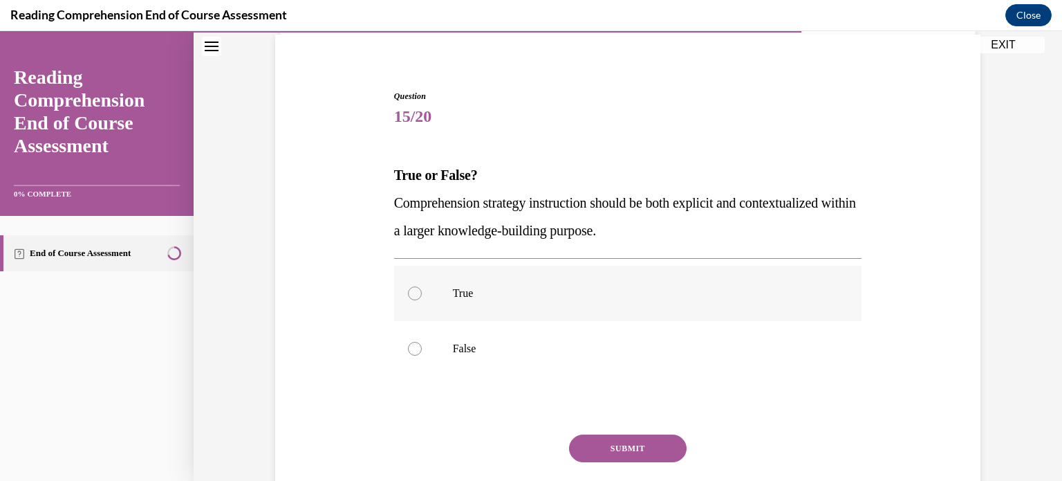
scroll to position [106, 0]
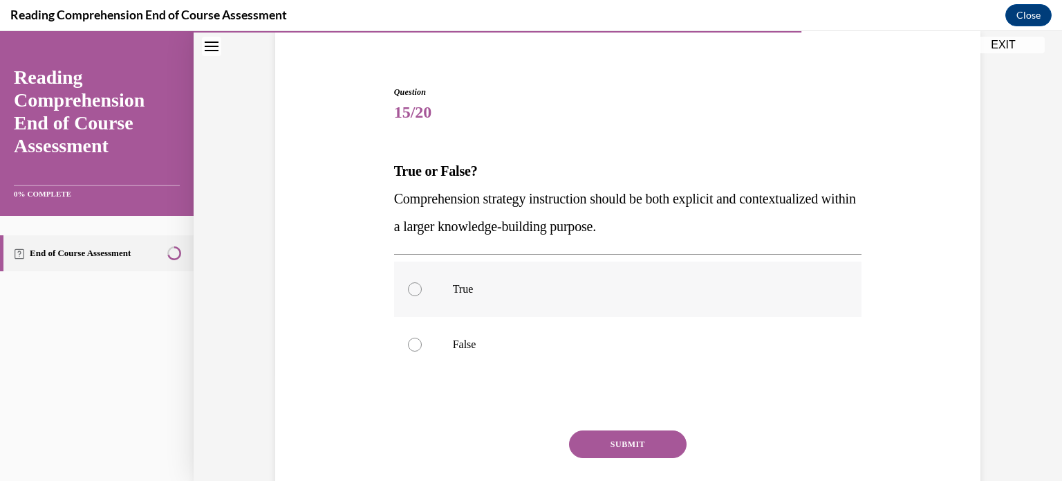
click at [823, 289] on p "True" at bounding box center [640, 289] width 375 height 14
click at [422, 289] on input "True" at bounding box center [415, 289] width 14 height 14
radio input "true"
click at [636, 450] on button "SUBMIT" at bounding box center [628, 444] width 118 height 28
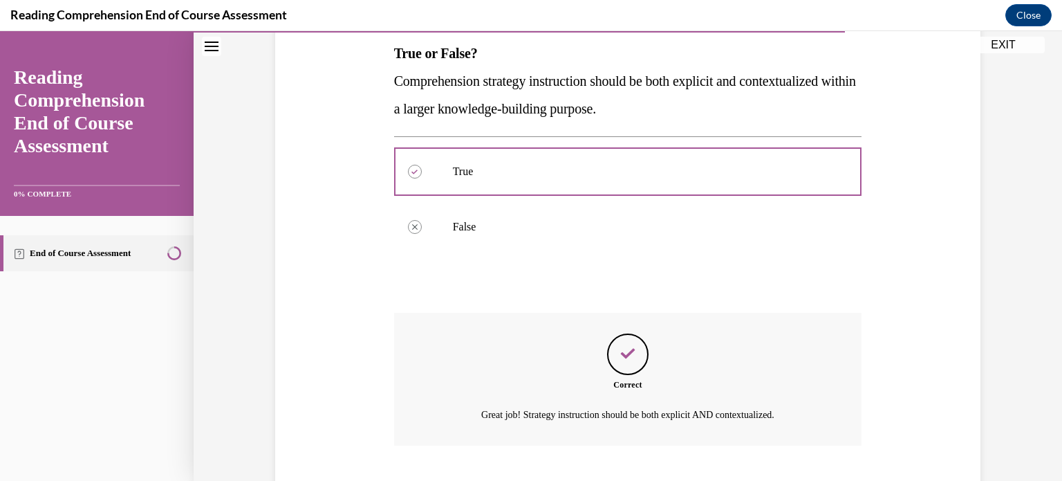
scroll to position [308, 0]
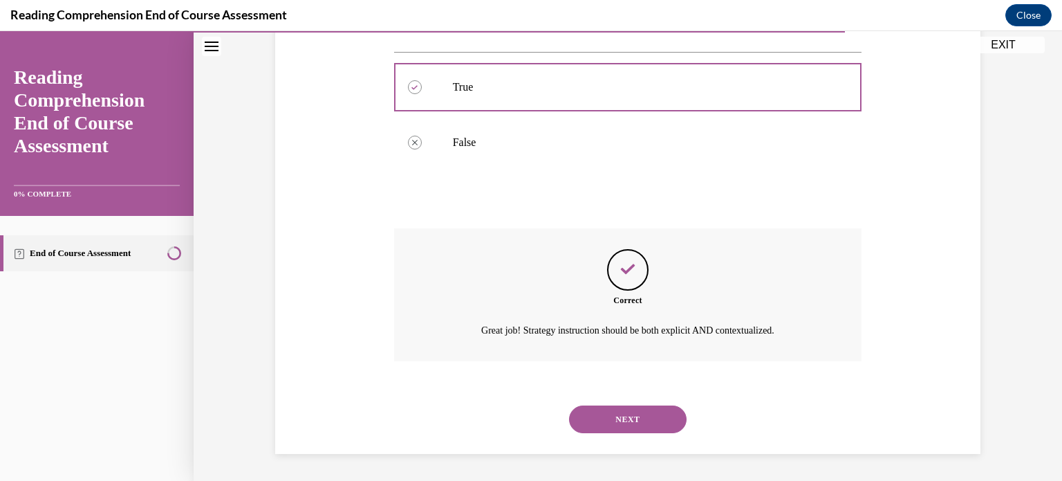
click at [625, 420] on button "NEXT" at bounding box center [628, 419] width 118 height 28
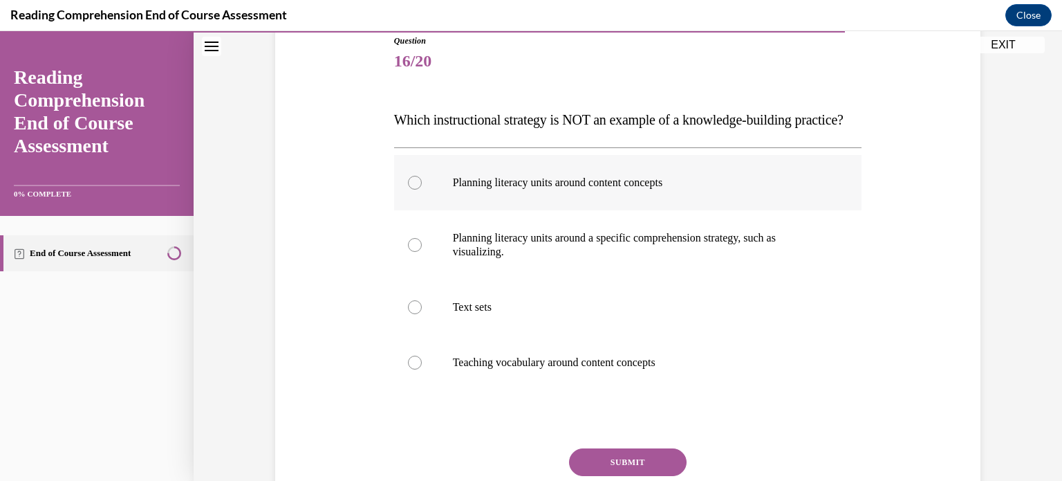
scroll to position [163, 0]
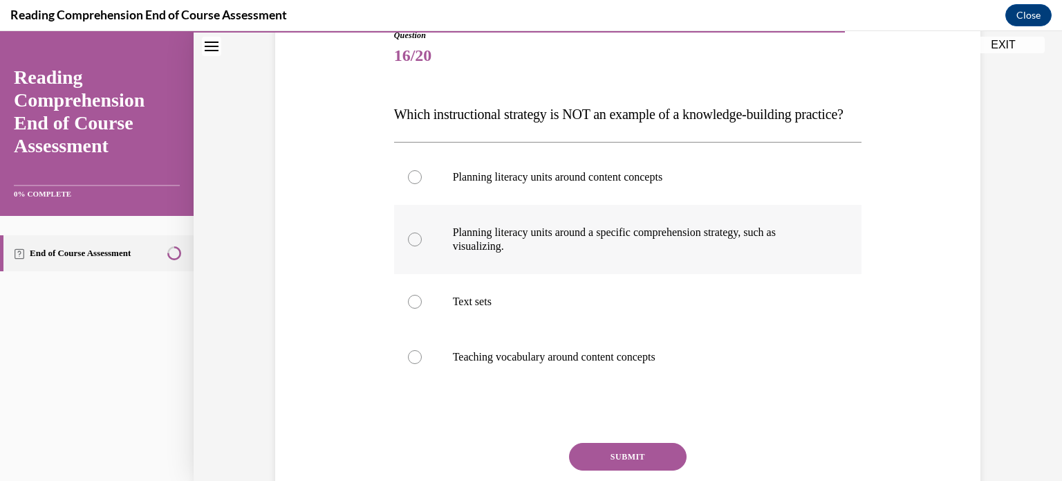
click at [413, 246] on div at bounding box center [415, 239] width 14 height 14
click at [413, 246] on input "Planning literacy units around a specific comprehension strategy, such as visua…" at bounding box center [415, 239] width 14 height 14
radio input "true"
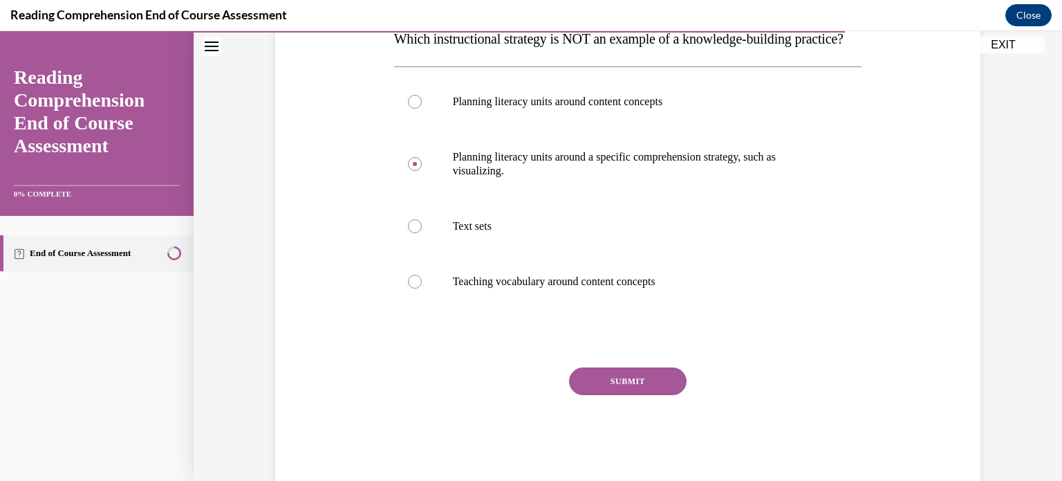
scroll to position [241, 0]
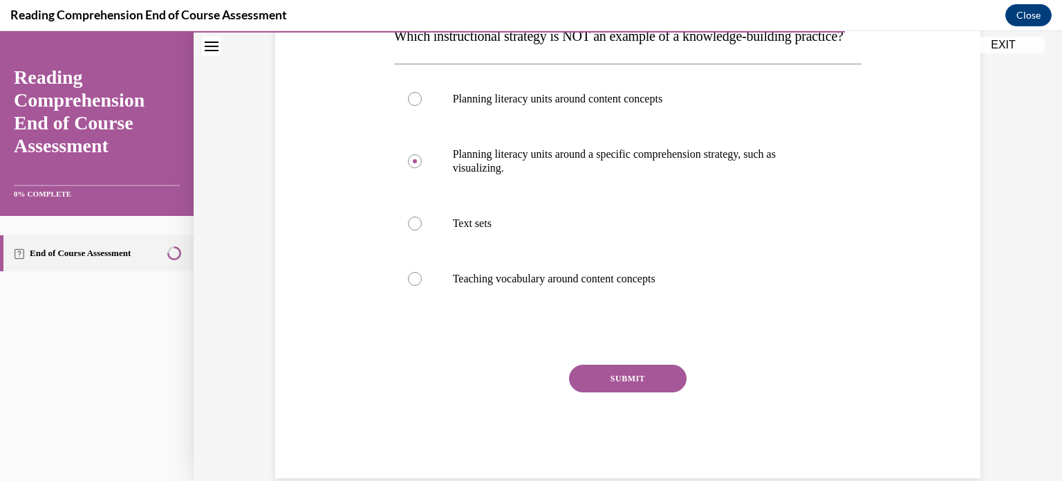
click at [645, 392] on button "SUBMIT" at bounding box center [628, 378] width 118 height 28
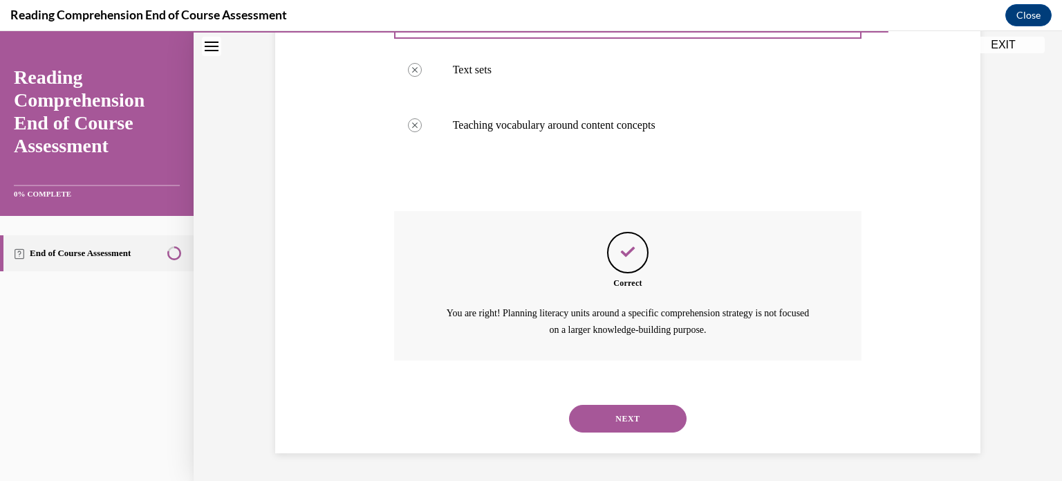
scroll to position [422, 0]
click at [624, 423] on button "NEXT" at bounding box center [628, 419] width 118 height 28
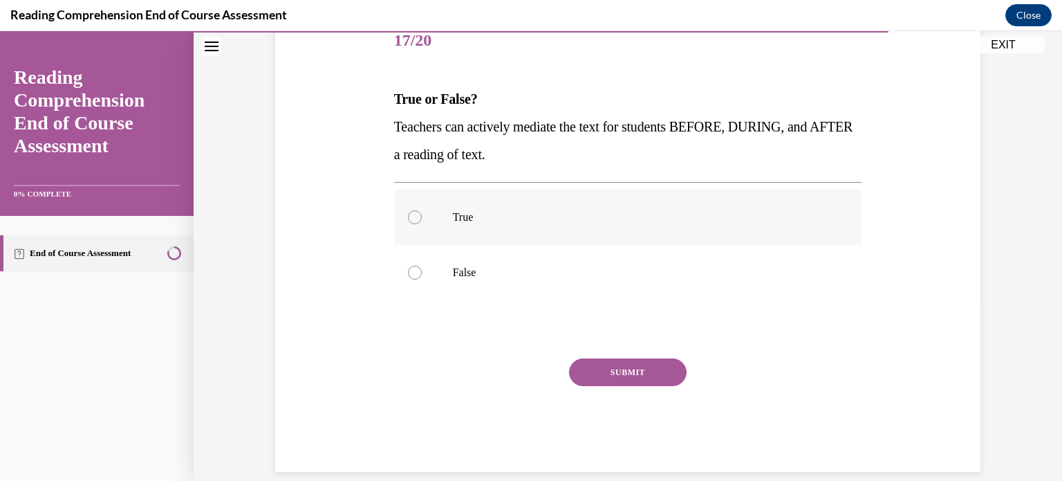
scroll to position [196, 0]
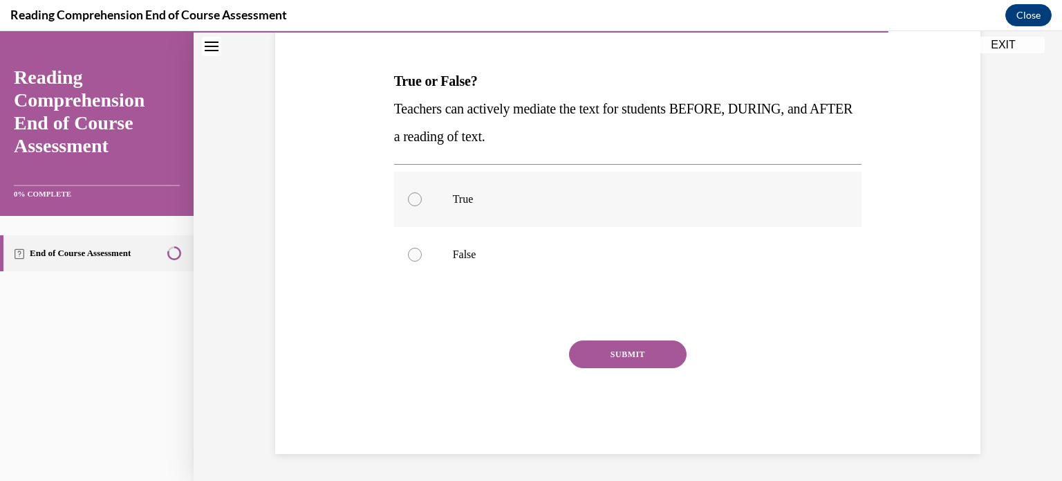
click at [565, 199] on p "True" at bounding box center [640, 199] width 375 height 14
click at [422, 199] on input "True" at bounding box center [415, 199] width 14 height 14
radio input "true"
click at [630, 364] on button "SUBMIT" at bounding box center [628, 354] width 118 height 28
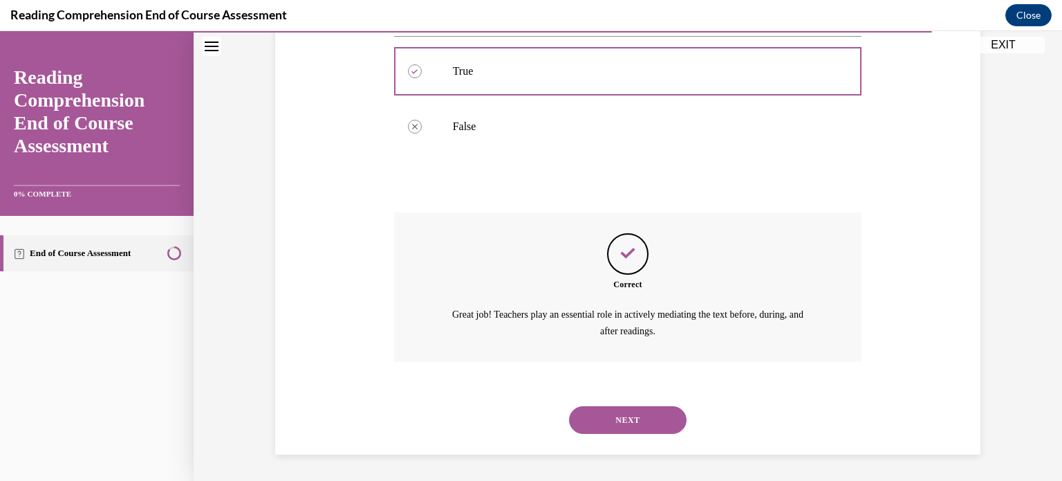
scroll to position [325, 0]
click at [656, 419] on button "NEXT" at bounding box center [628, 419] width 118 height 28
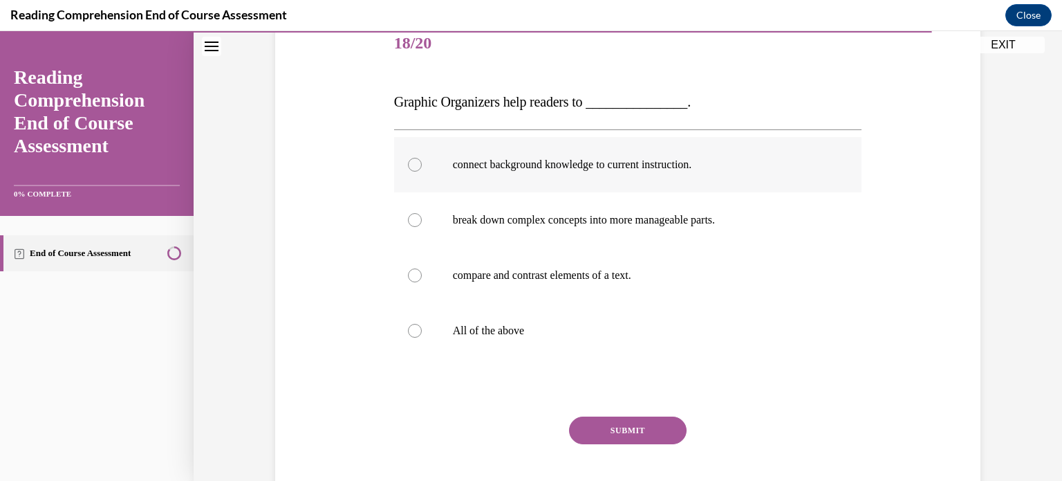
scroll to position [179, 0]
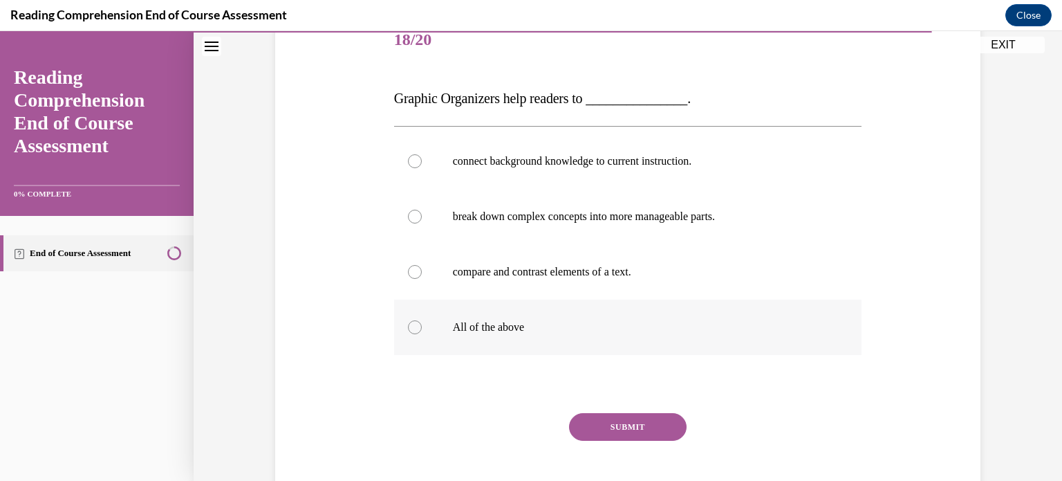
click at [508, 326] on p "All of the above" at bounding box center [640, 327] width 375 height 14
click at [422, 326] on input "All of the above" at bounding box center [415, 327] width 14 height 14
radio input "true"
click at [649, 425] on button "SUBMIT" at bounding box center [628, 427] width 118 height 28
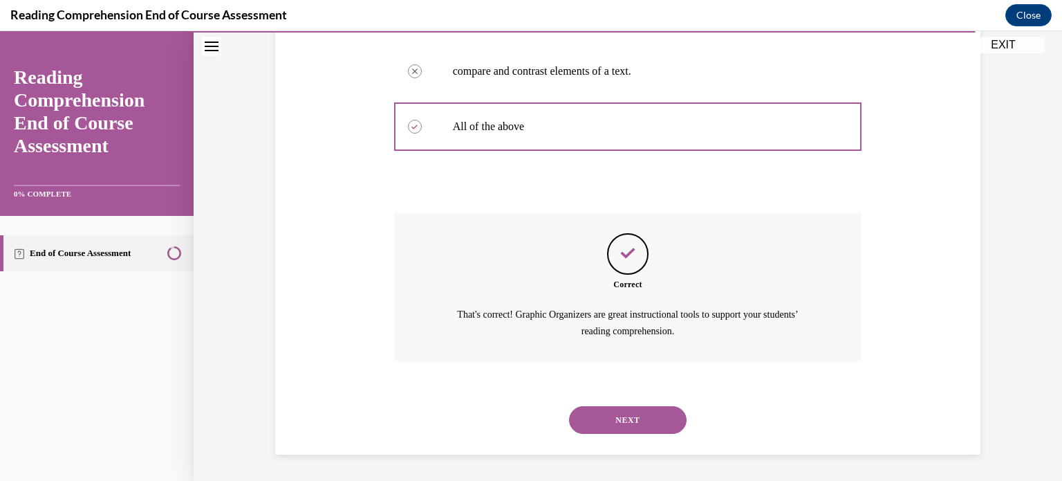
scroll to position [380, 0]
click at [609, 421] on button "NEXT" at bounding box center [628, 419] width 118 height 28
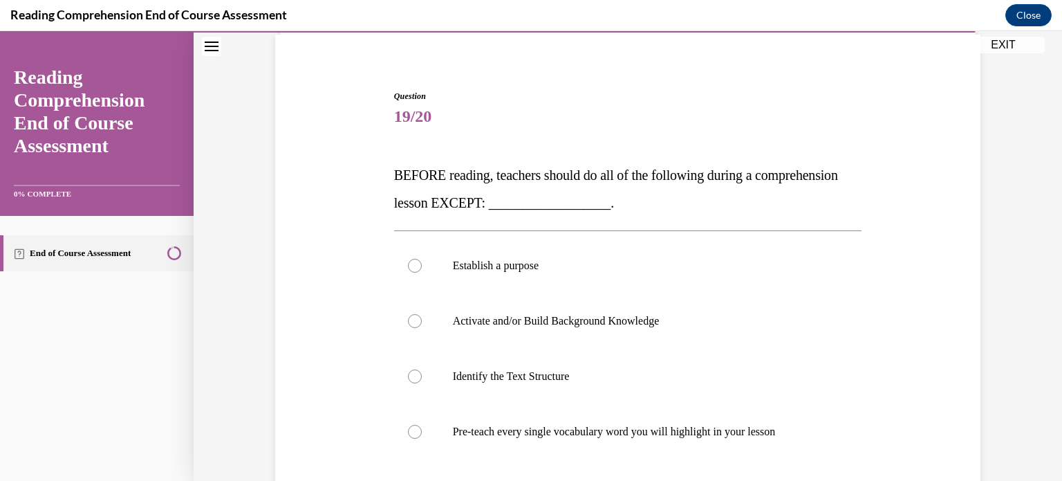
scroll to position [122, 0]
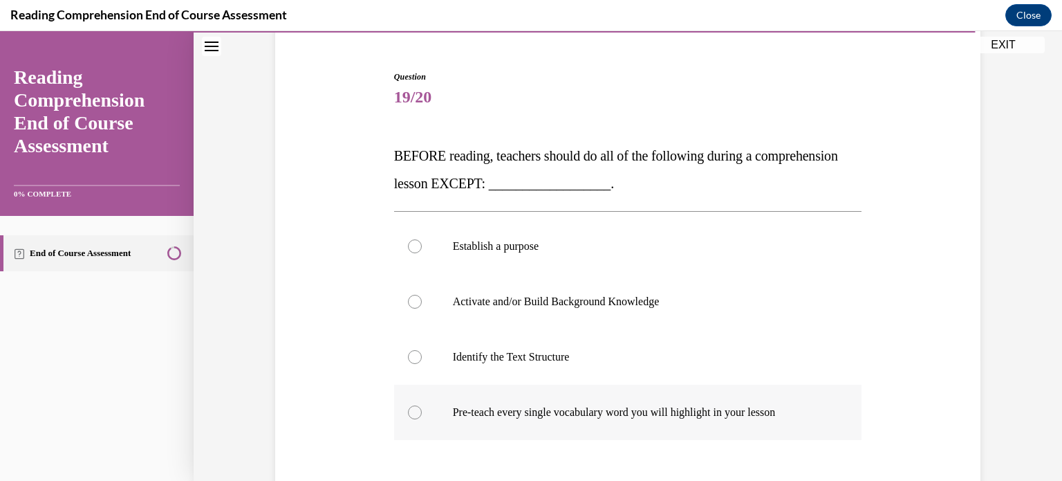
click at [750, 406] on p "Pre-teach every single vocabulary word you will highlight in your lesson" at bounding box center [640, 412] width 375 height 14
click at [422, 406] on input "Pre-teach every single vocabulary word you will highlight in your lesson" at bounding box center [415, 412] width 14 height 14
radio input "true"
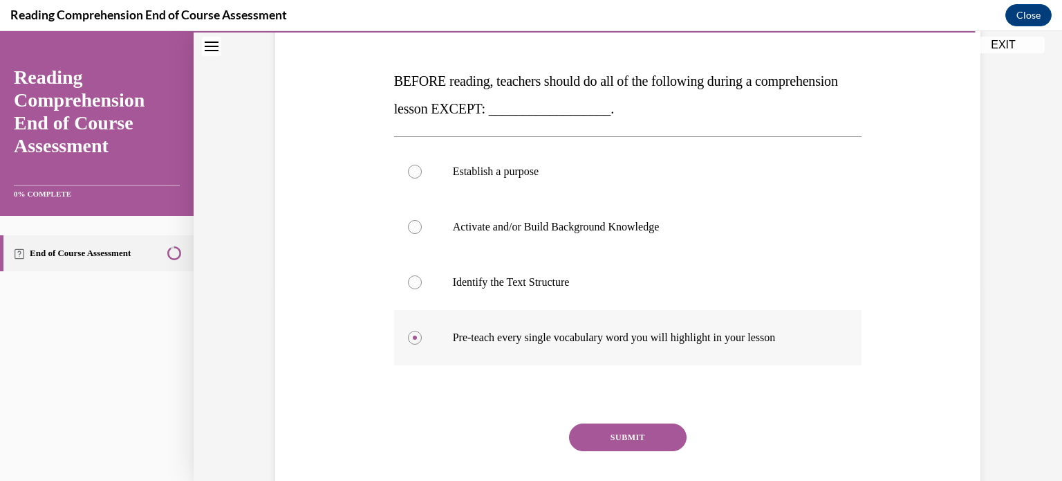
scroll to position [211, 0]
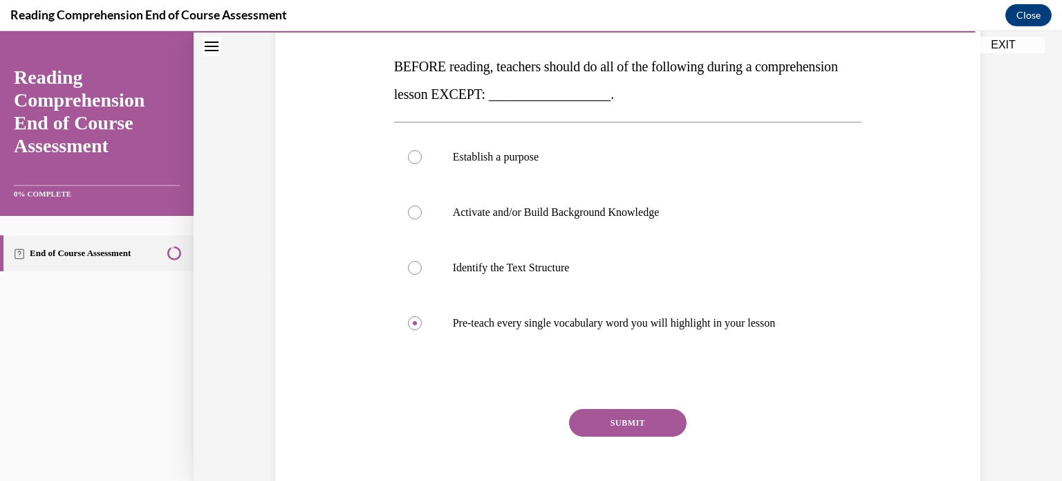
click at [659, 418] on button "SUBMIT" at bounding box center [628, 423] width 118 height 28
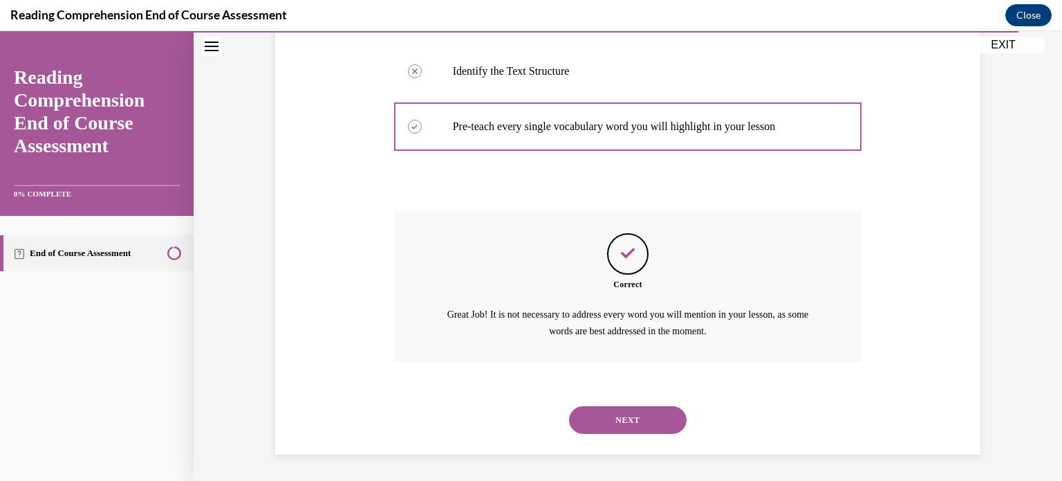
scroll to position [408, 0]
click at [626, 409] on button "NEXT" at bounding box center [628, 419] width 118 height 28
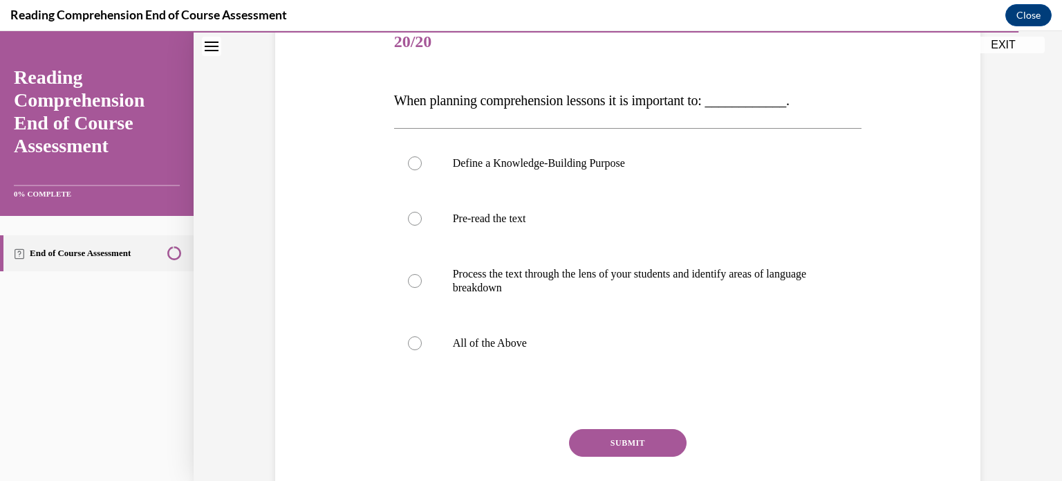
scroll to position [178, 0]
click at [526, 346] on p "All of the Above" at bounding box center [640, 342] width 375 height 14
click at [422, 346] on input "All of the Above" at bounding box center [415, 342] width 14 height 14
radio input "true"
click at [597, 438] on button "SUBMIT" at bounding box center [628, 441] width 118 height 28
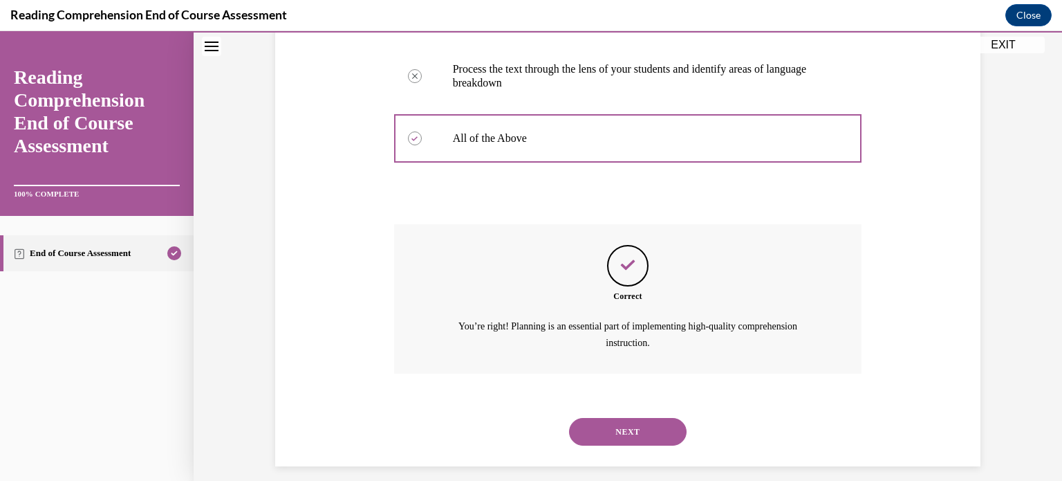
scroll to position [394, 0]
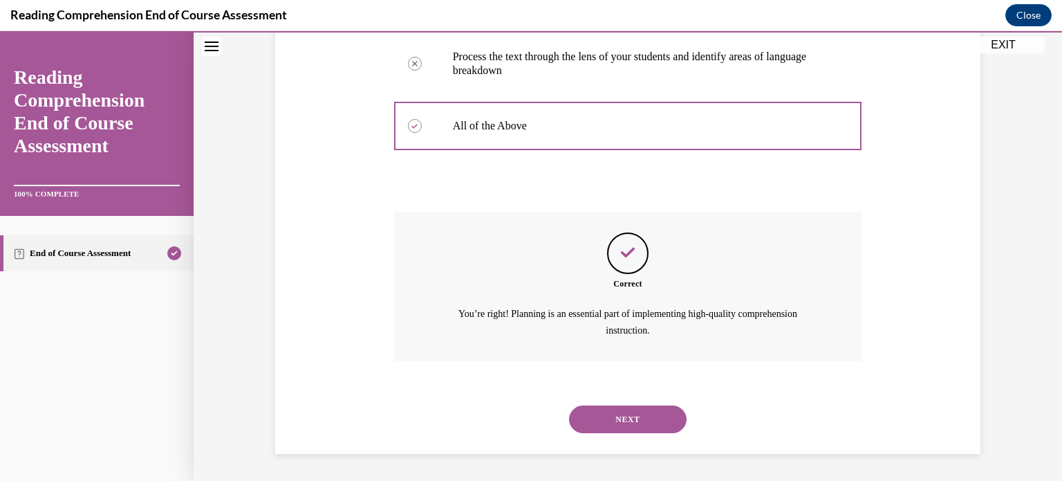
click at [629, 414] on button "NEXT" at bounding box center [628, 419] width 118 height 28
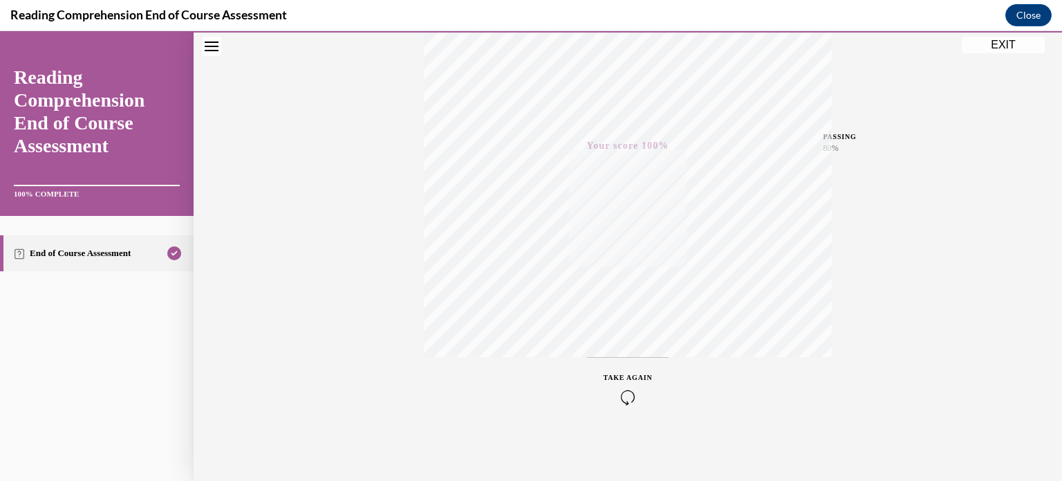
scroll to position [0, 0]
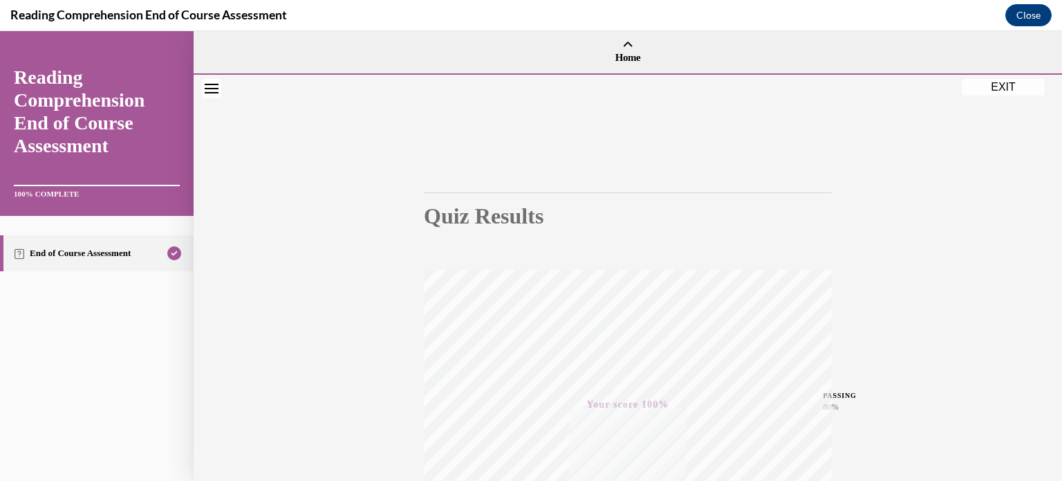
click at [1005, 83] on button "EXIT" at bounding box center [1003, 87] width 83 height 17
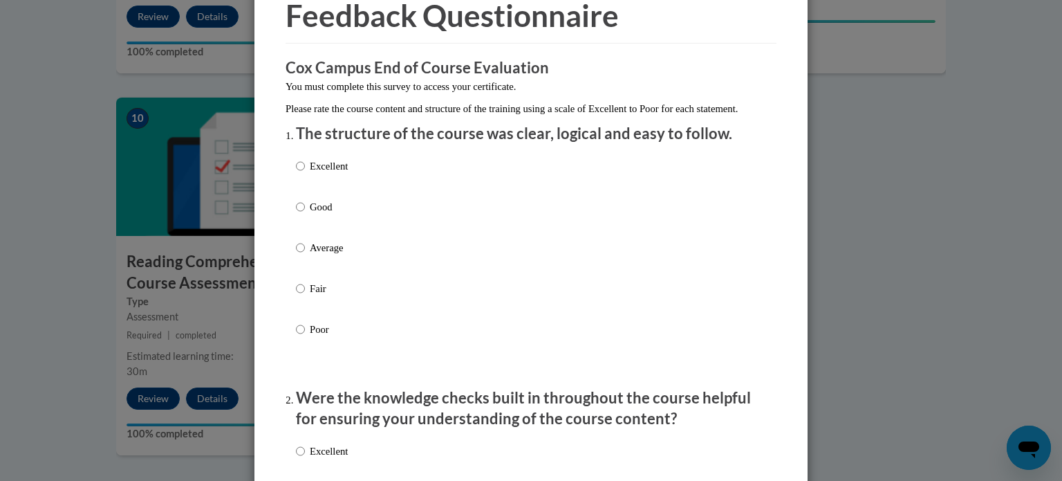
scroll to position [75, 0]
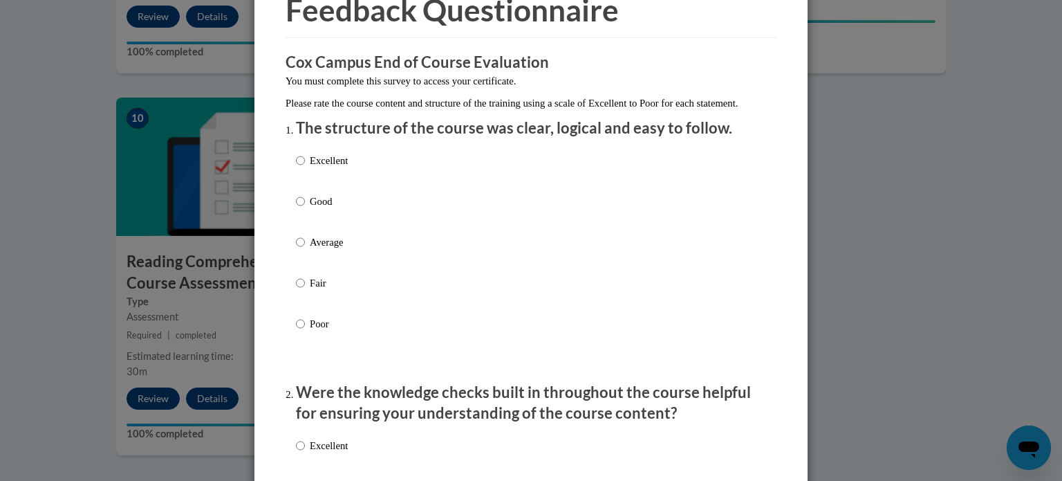
click at [519, 184] on div "Excellent Good Average Fair Poor" at bounding box center [531, 258] width 470 height 225
click at [324, 168] on p "Excellent" at bounding box center [329, 160] width 38 height 15
click at [305, 168] on input "Excellent" at bounding box center [300, 160] width 9 height 15
radio input "true"
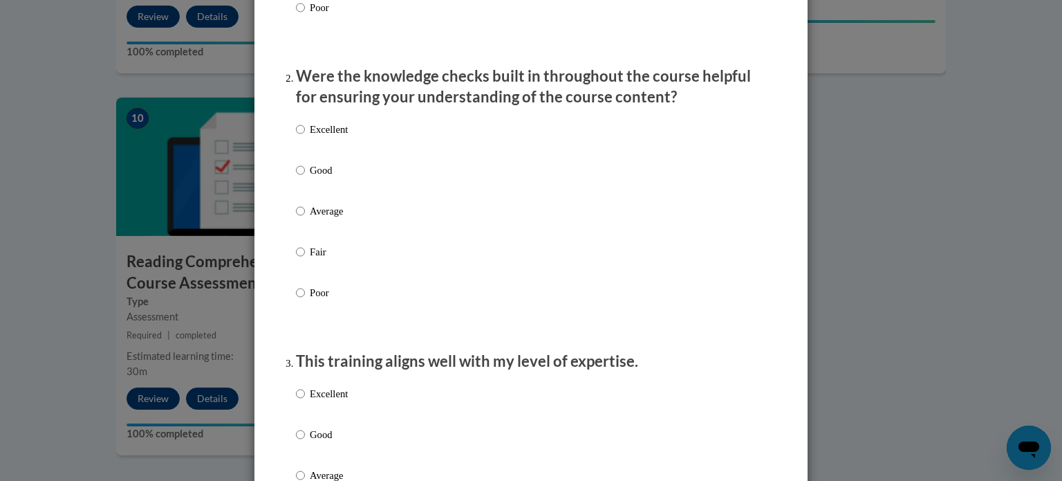
scroll to position [393, 0]
click at [329, 136] on p "Excellent" at bounding box center [329, 127] width 38 height 15
click at [305, 136] on input "Excellent" at bounding box center [300, 127] width 9 height 15
radio input "true"
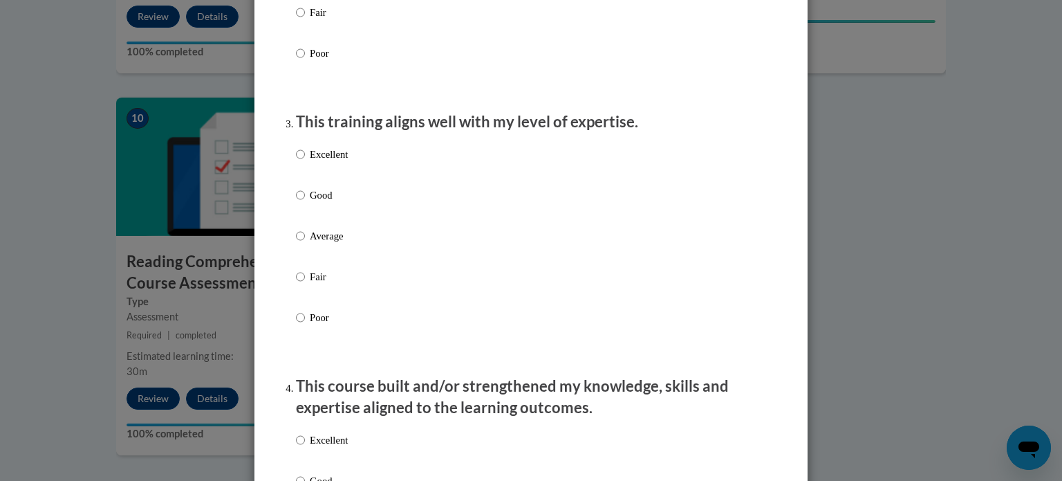
scroll to position [631, 0]
click at [341, 162] on p "Excellent" at bounding box center [329, 154] width 38 height 15
click at [305, 162] on input "Excellent" at bounding box center [300, 154] width 9 height 15
radio input "true"
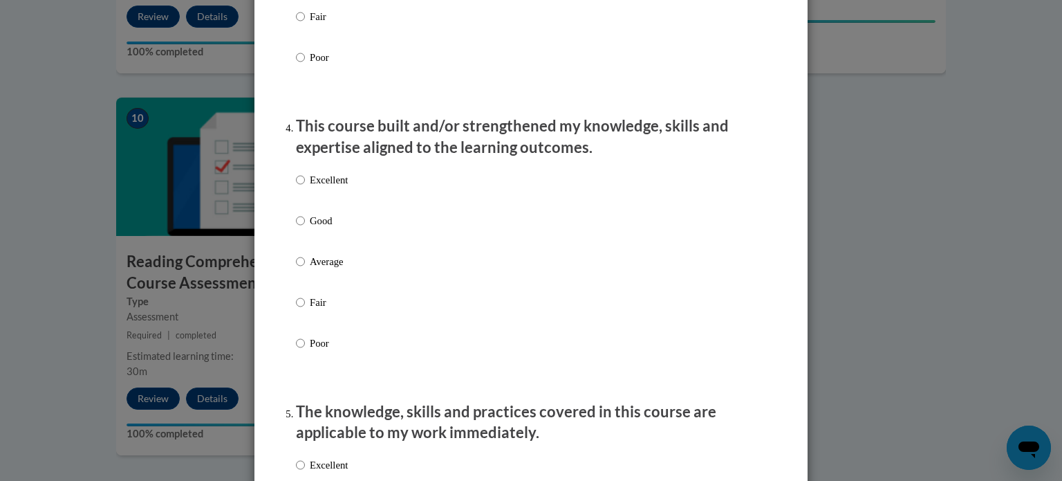
scroll to position [892, 0]
click at [420, 193] on div "Excellent Good Average Fair Poor" at bounding box center [531, 276] width 470 height 225
click at [350, 190] on div "Excellent Good Average Fair Poor" at bounding box center [531, 276] width 470 height 225
click at [338, 186] on p "Excellent" at bounding box center [329, 178] width 38 height 15
click at [305, 186] on input "Excellent" at bounding box center [300, 178] width 9 height 15
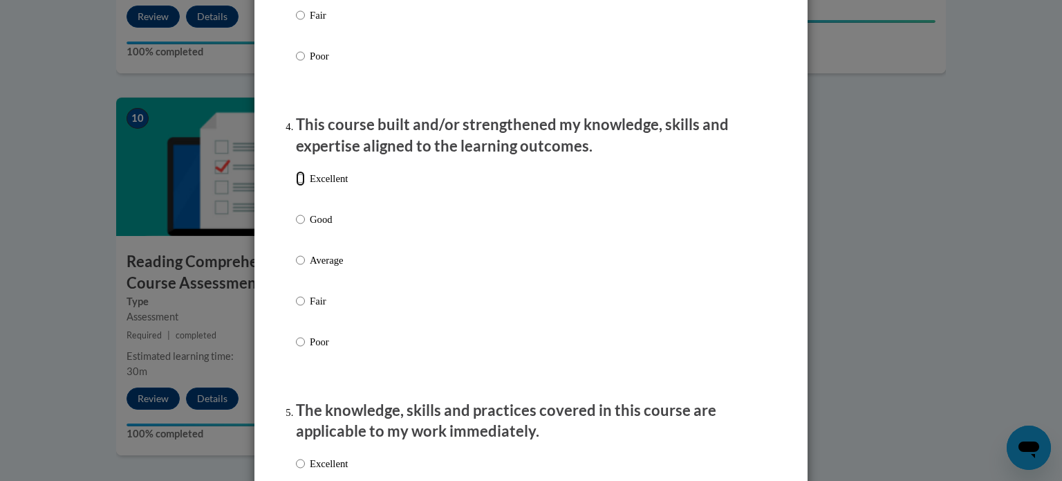
radio input "true"
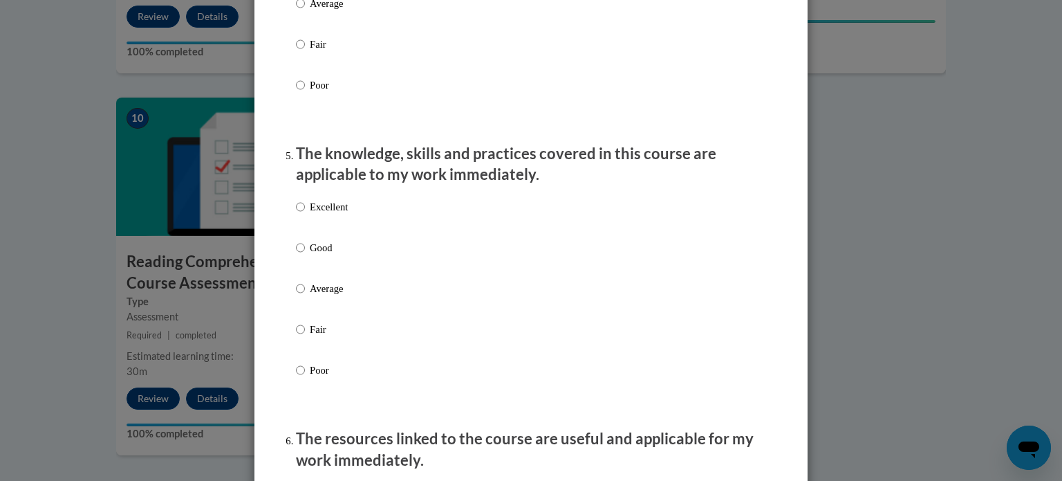
scroll to position [1151, 0]
click at [319, 211] on div "Excellent Good Average Fair Poor" at bounding box center [322, 297] width 52 height 214
click at [315, 212] on p "Excellent" at bounding box center [329, 204] width 38 height 15
click at [305, 212] on input "Excellent" at bounding box center [300, 204] width 9 height 15
radio input "true"
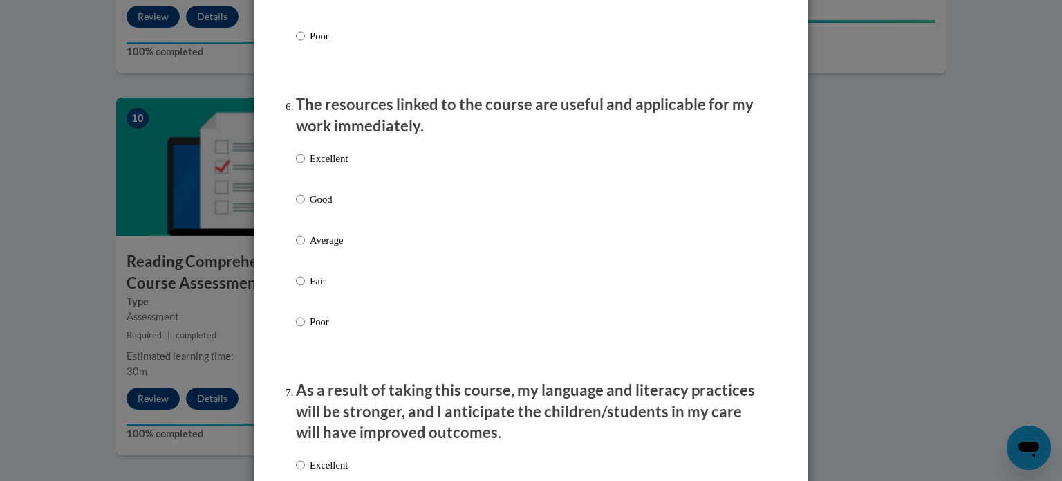
scroll to position [1488, 0]
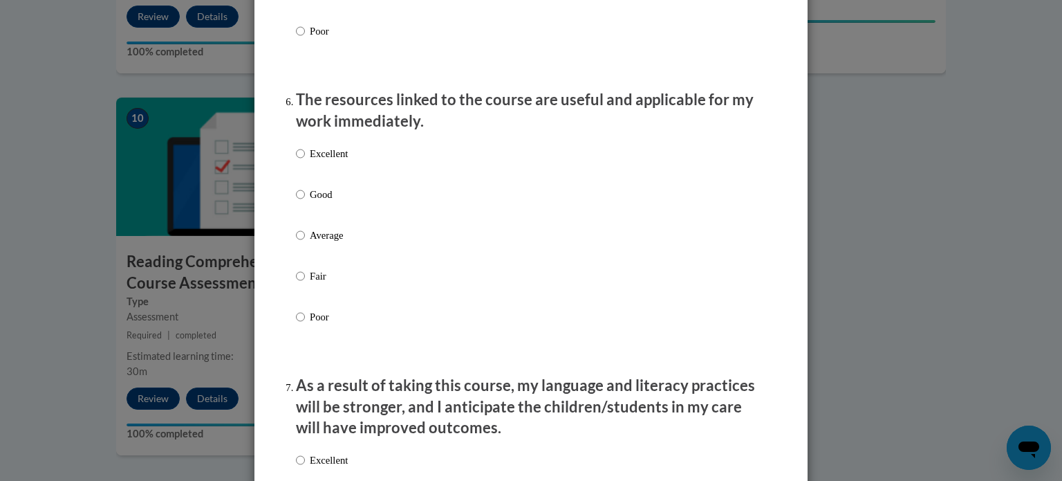
click at [337, 161] on p "Excellent" at bounding box center [329, 153] width 38 height 15
click at [305, 161] on input "Excellent" at bounding box center [300, 153] width 9 height 15
radio input "true"
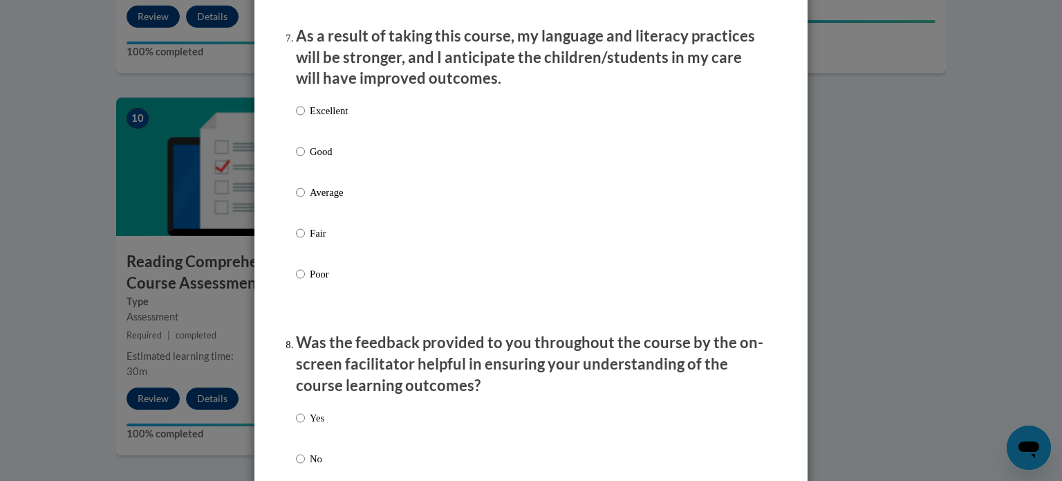
scroll to position [1849, 0]
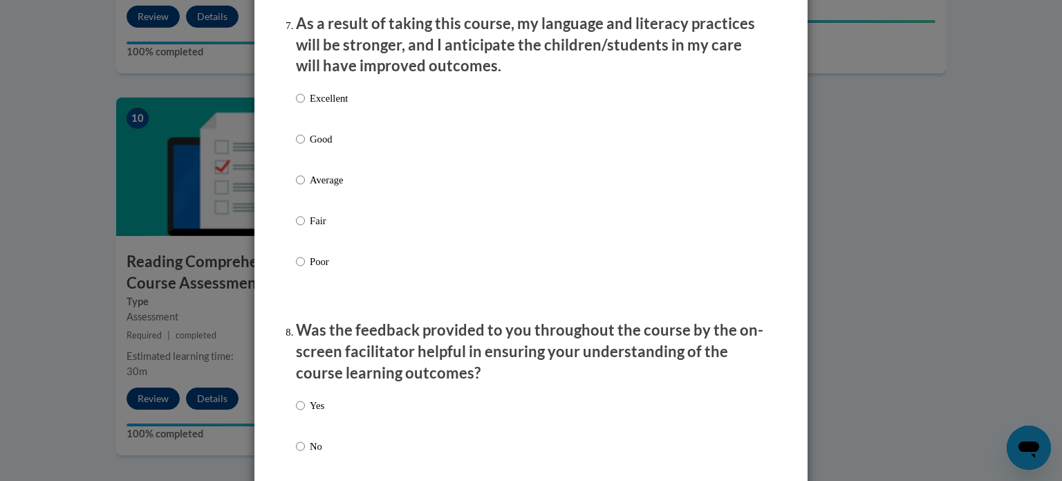
click at [337, 106] on p "Excellent" at bounding box center [329, 98] width 38 height 15
click at [305, 106] on input "Excellent" at bounding box center [300, 98] width 9 height 15
radio input "true"
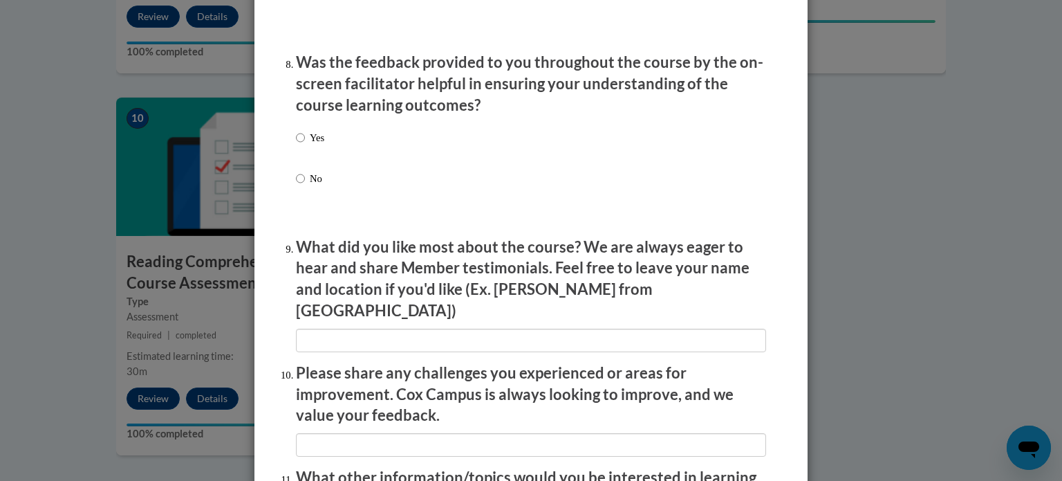
scroll to position [2119, 0]
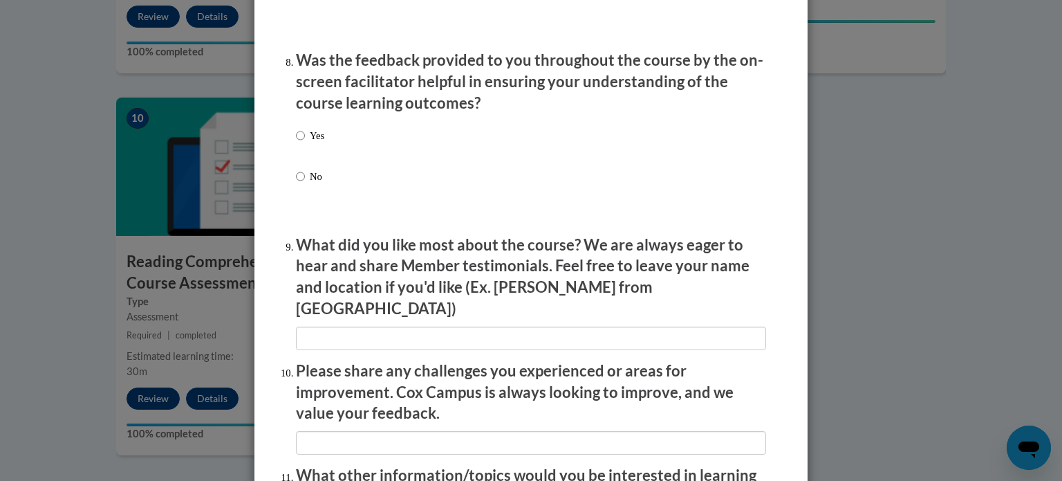
click at [322, 143] on p "Yes" at bounding box center [317, 135] width 15 height 15
click at [305, 143] on input "Yes" at bounding box center [300, 135] width 9 height 15
radio input "true"
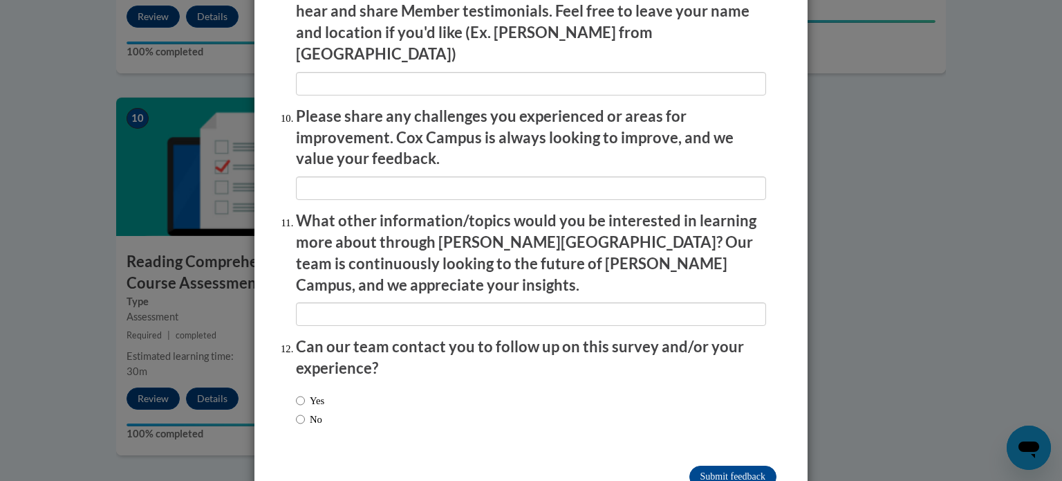
scroll to position [2399, 0]
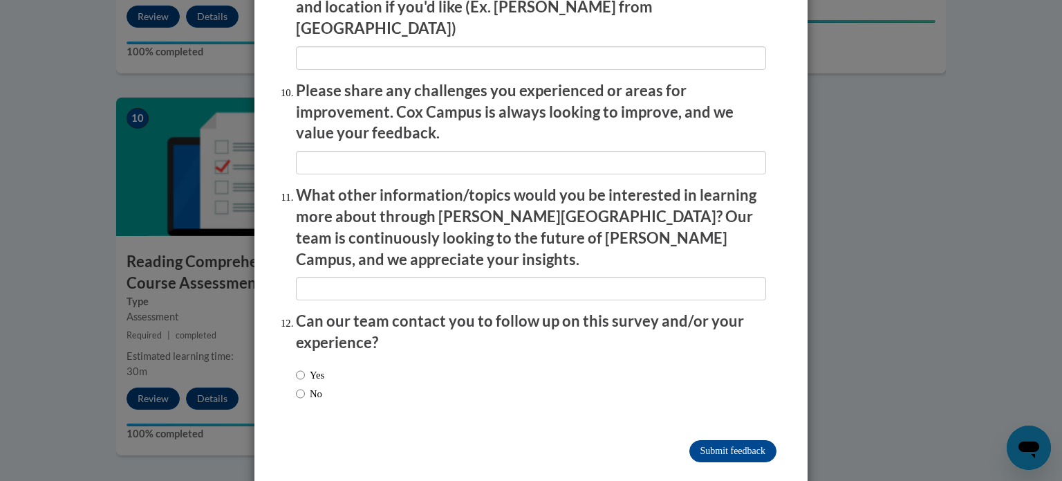
click at [313, 386] on label "No" at bounding box center [309, 393] width 26 height 15
click at [305, 386] on input "No" at bounding box center [300, 393] width 9 height 15
radio input "true"
click at [703, 440] on input "Submit feedback" at bounding box center [732, 451] width 87 height 22
